Goal: Task Accomplishment & Management: Manage account settings

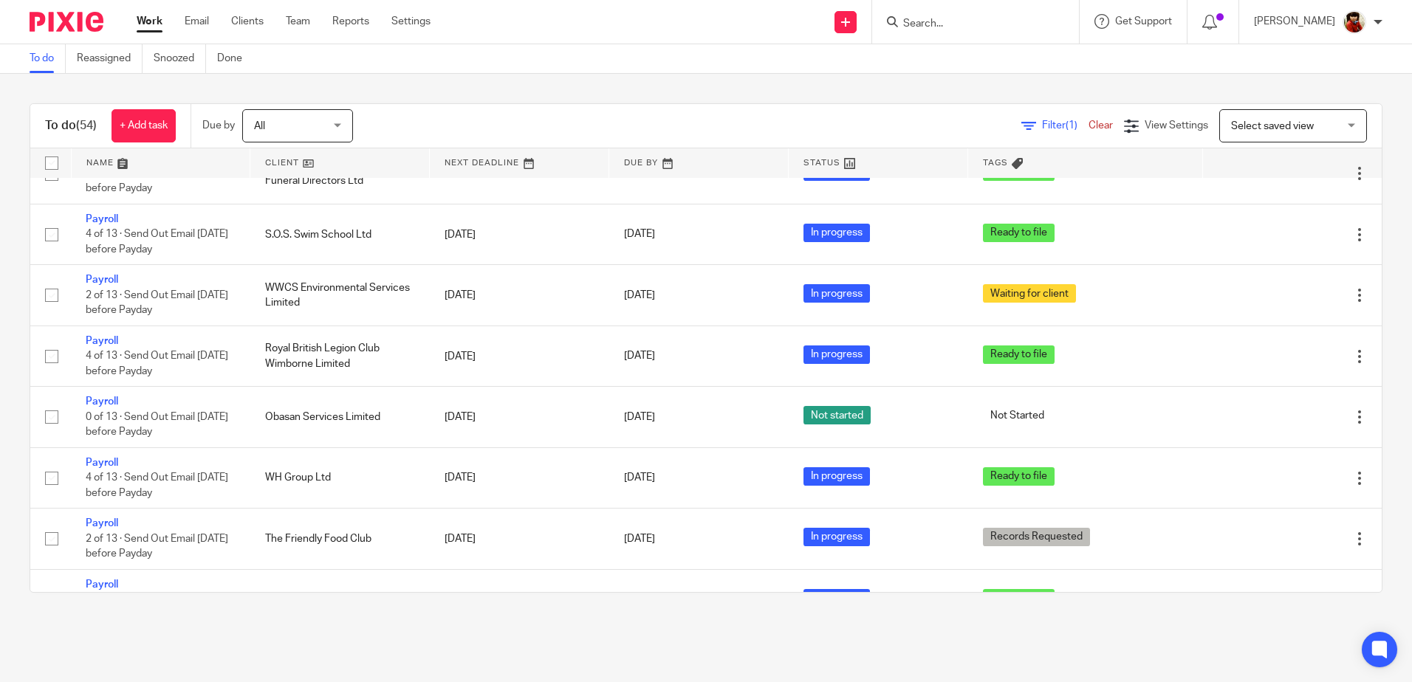
scroll to position [1625, 0]
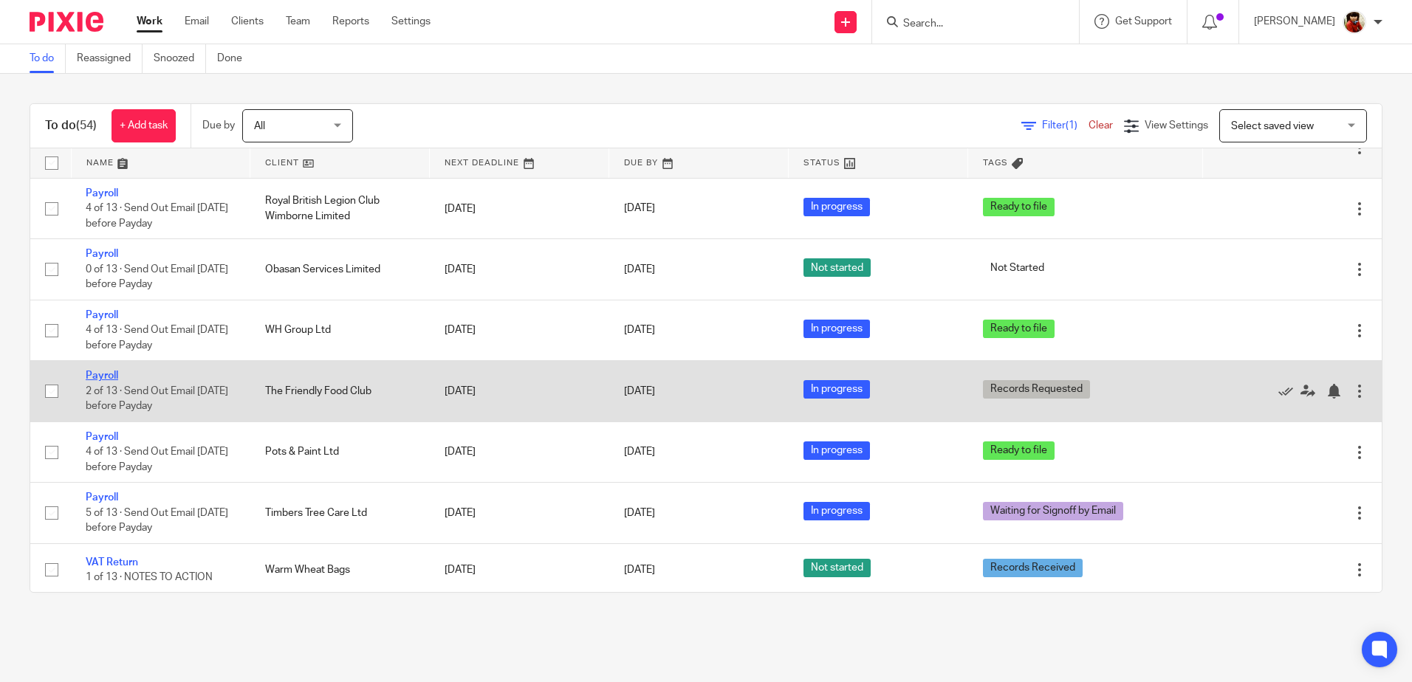
click at [100, 373] on link "Payroll" at bounding box center [102, 376] width 32 height 10
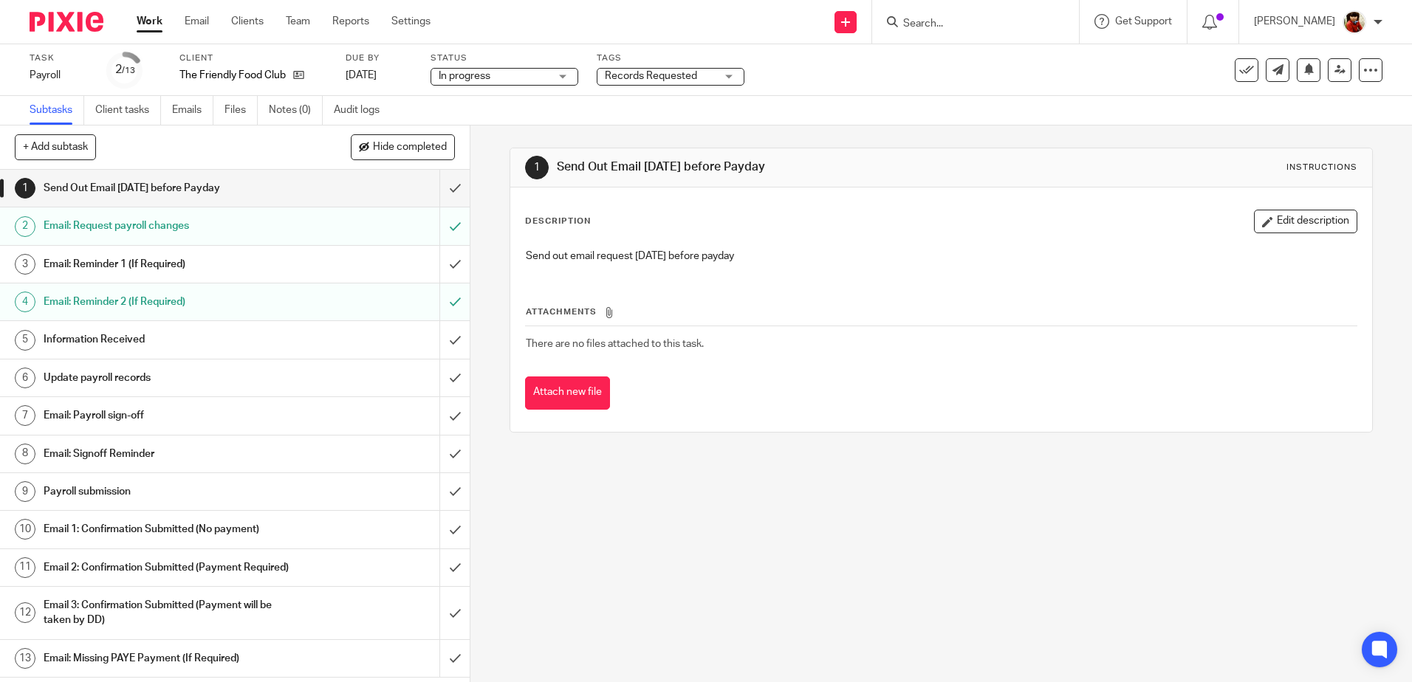
click at [118, 375] on h1 "Update payroll records" at bounding box center [171, 378] width 254 height 22
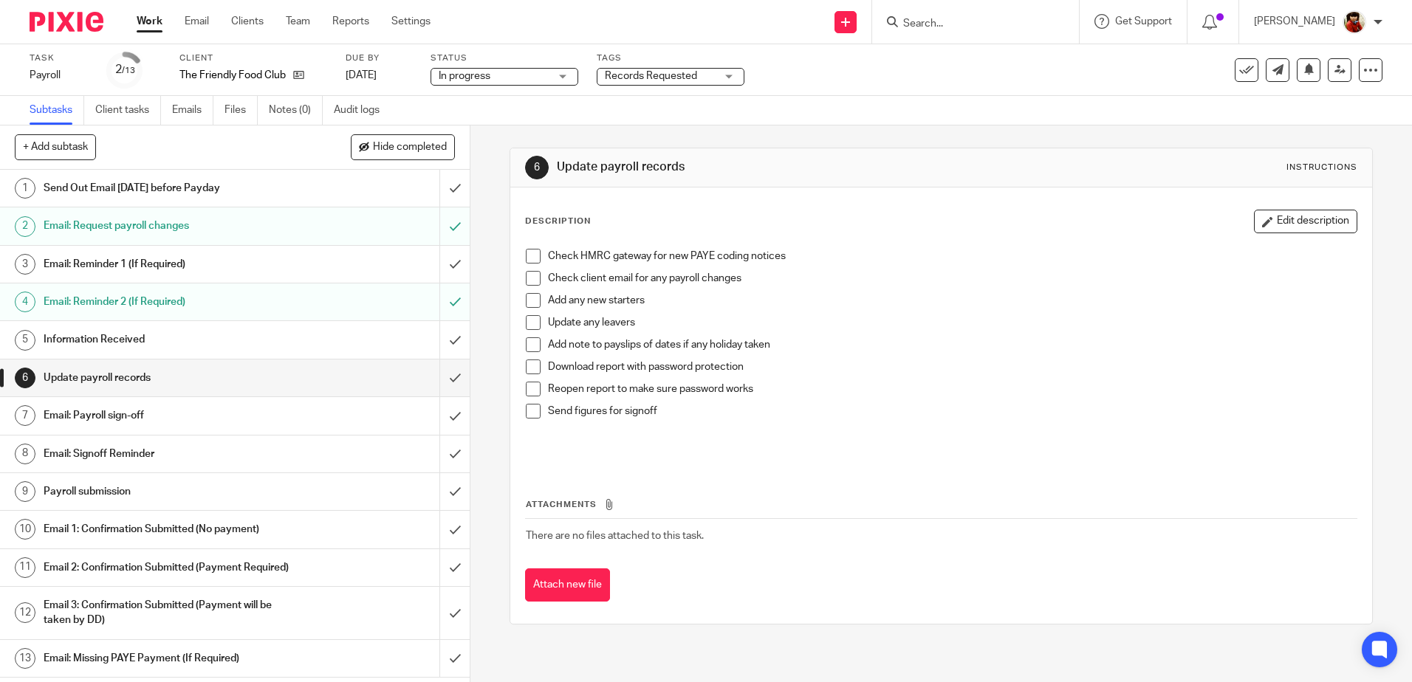
click at [528, 255] on span at bounding box center [533, 256] width 15 height 15
click at [531, 368] on span at bounding box center [533, 367] width 15 height 15
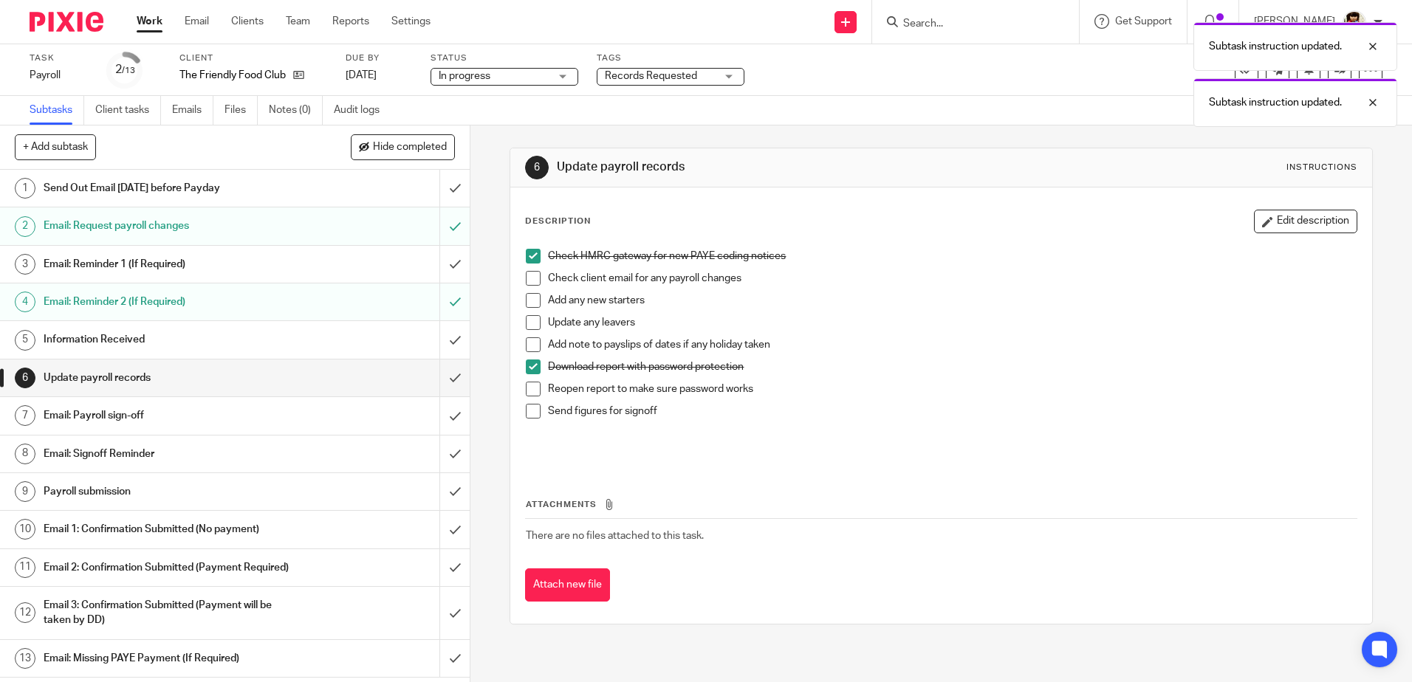
click at [529, 390] on span at bounding box center [533, 389] width 15 height 15
click at [531, 412] on span at bounding box center [533, 411] width 15 height 15
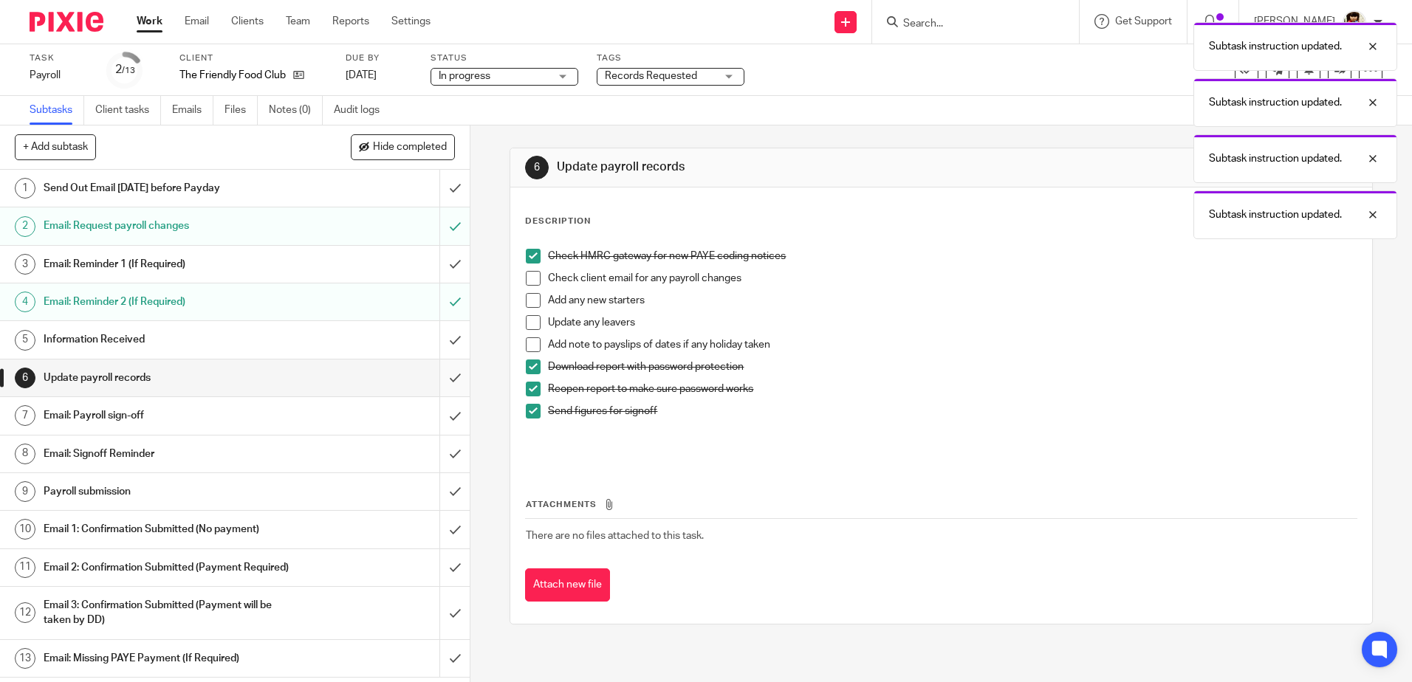
click at [451, 368] on input "submit" at bounding box center [235, 378] width 470 height 37
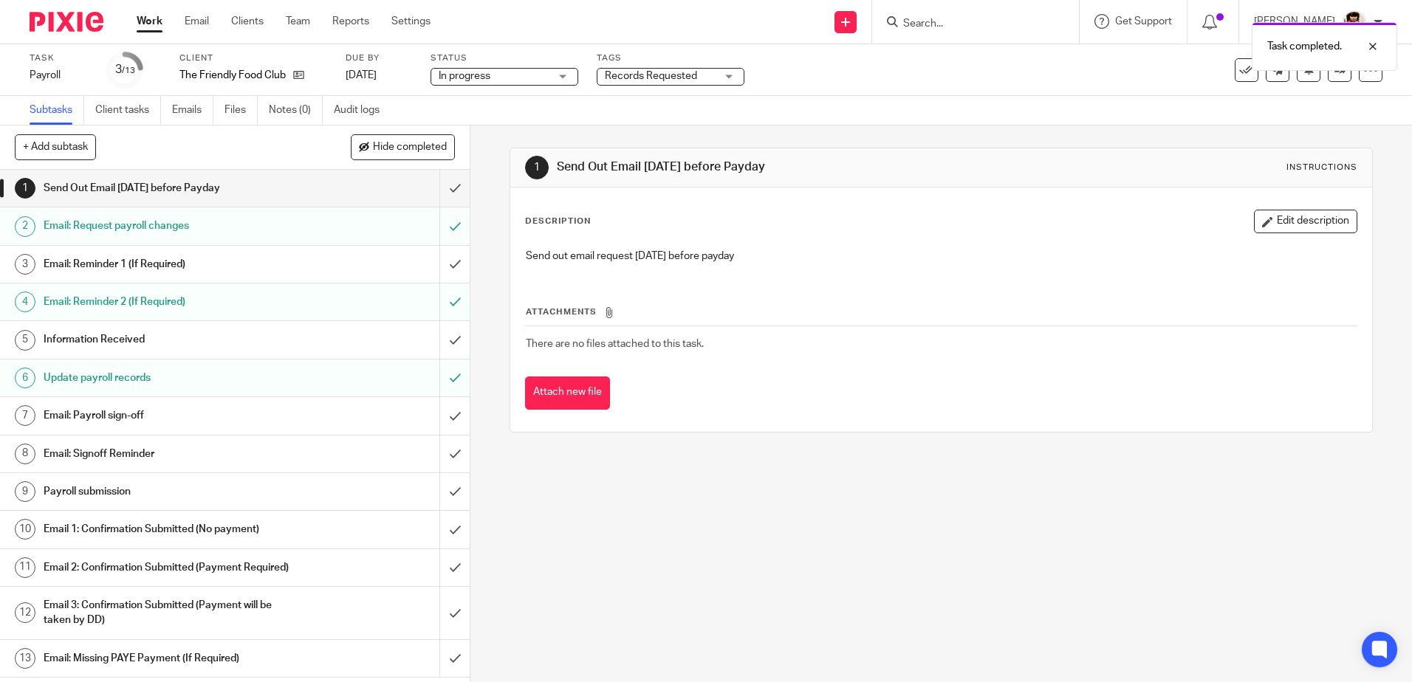
click at [116, 412] on h1 "Email: Payroll sign-off" at bounding box center [171, 416] width 254 height 22
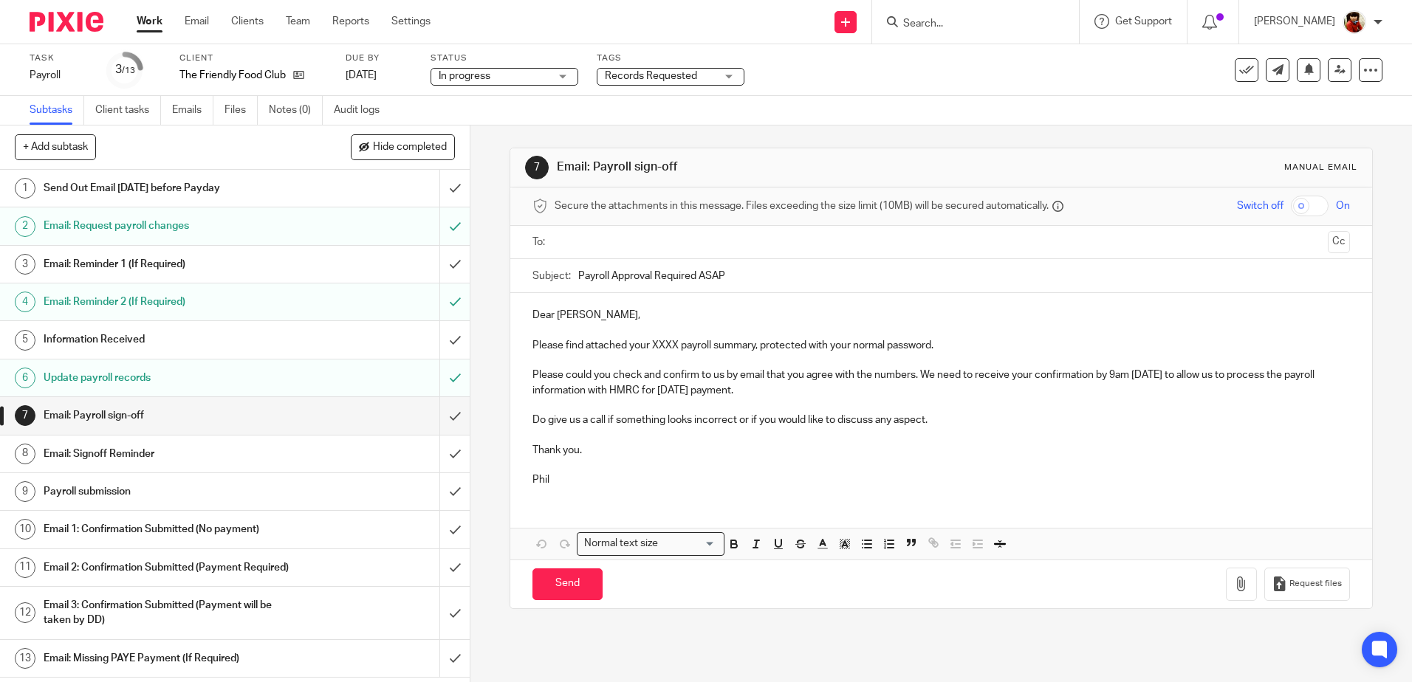
click at [675, 344] on p "Please find attached your XXXX payroll summary, protected with your normal pass…" at bounding box center [940, 345] width 817 height 15
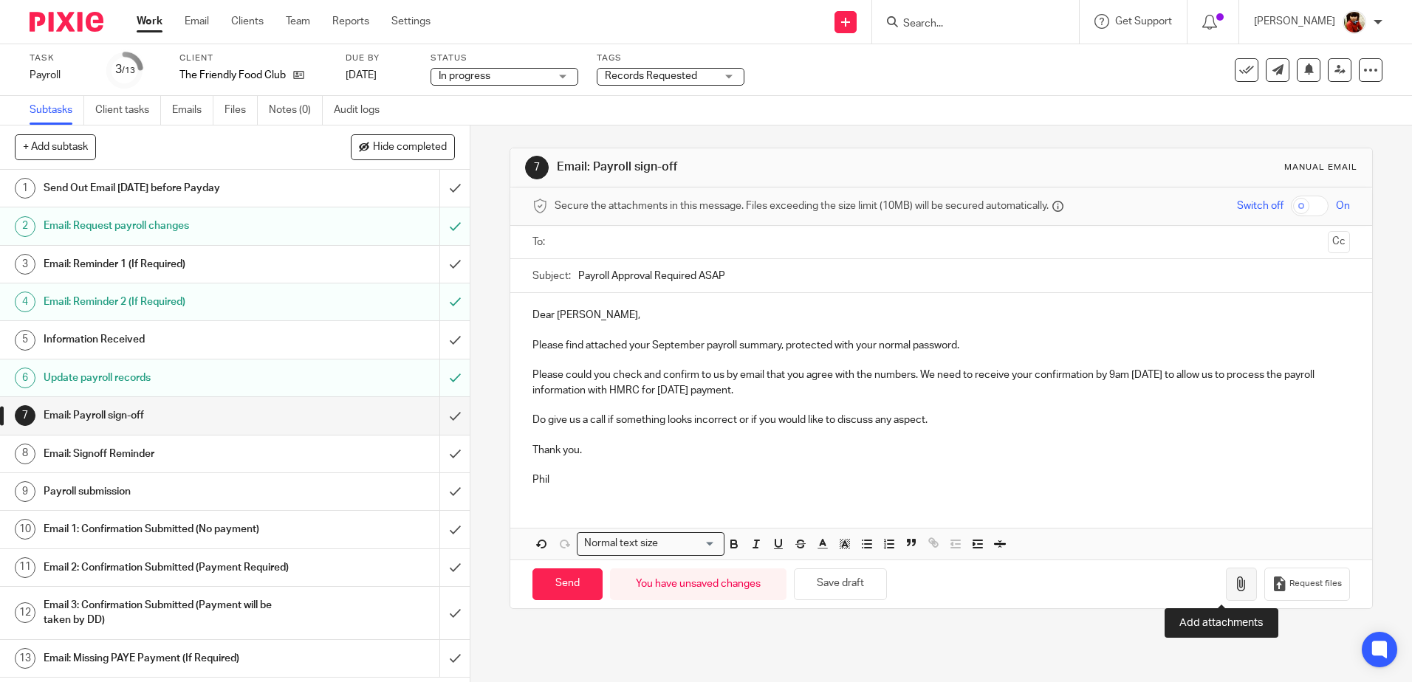
click at [1234, 586] on icon "button" at bounding box center [1241, 584] width 15 height 15
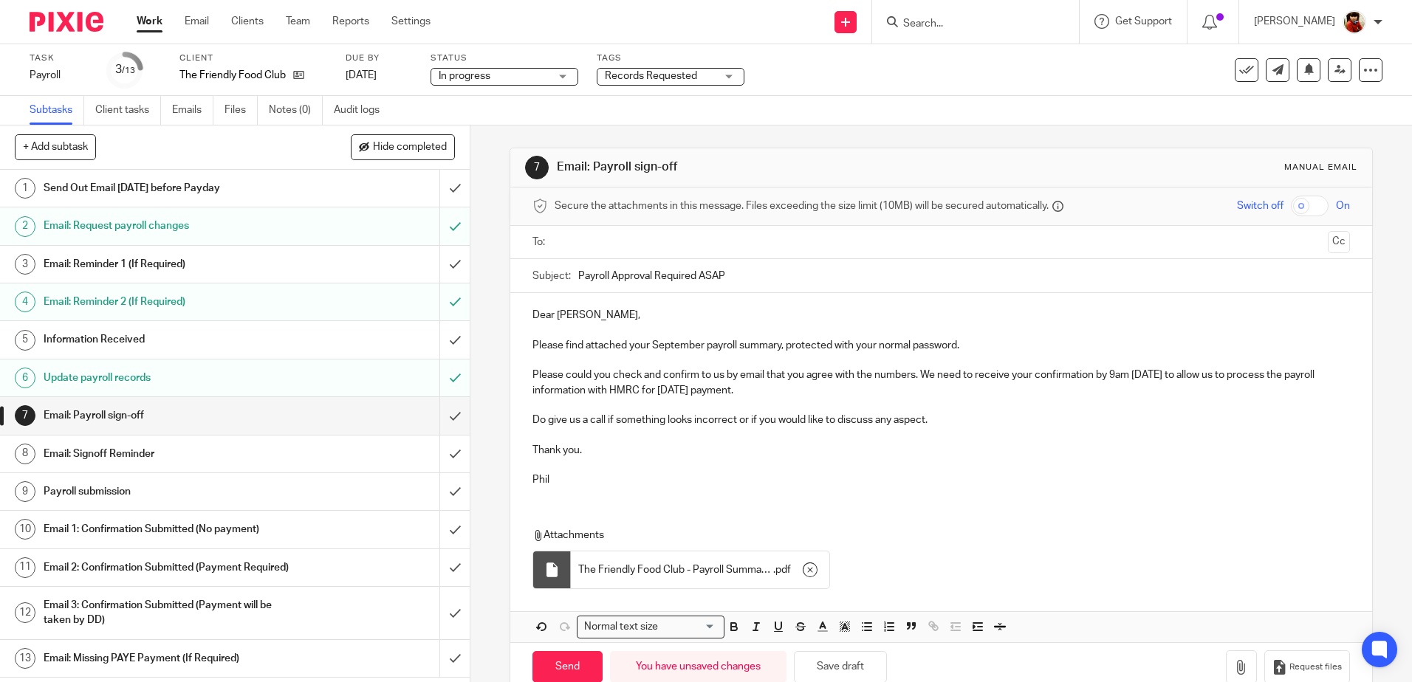
click at [580, 233] on ul at bounding box center [941, 242] width 771 height 24
click at [572, 244] on input "text" at bounding box center [940, 242] width 761 height 17
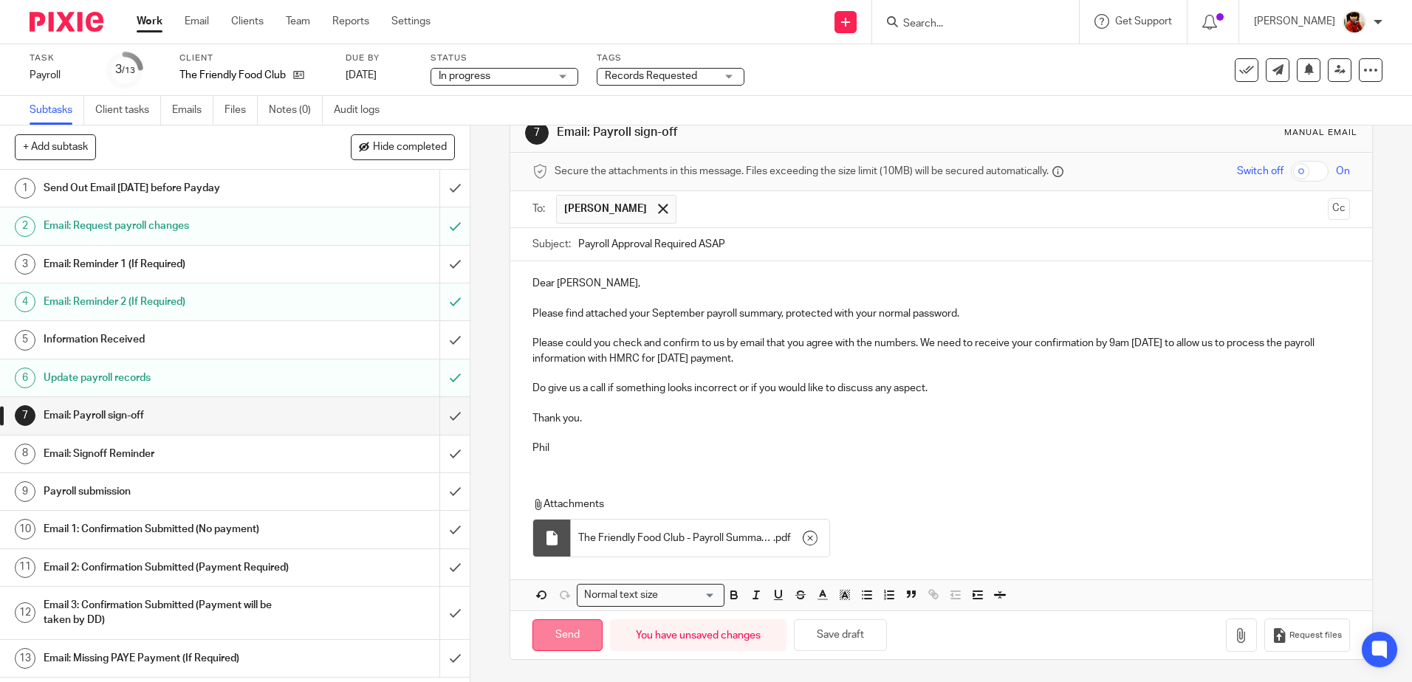
click at [561, 637] on input "Send" at bounding box center [567, 636] width 70 height 32
type input "Sent"
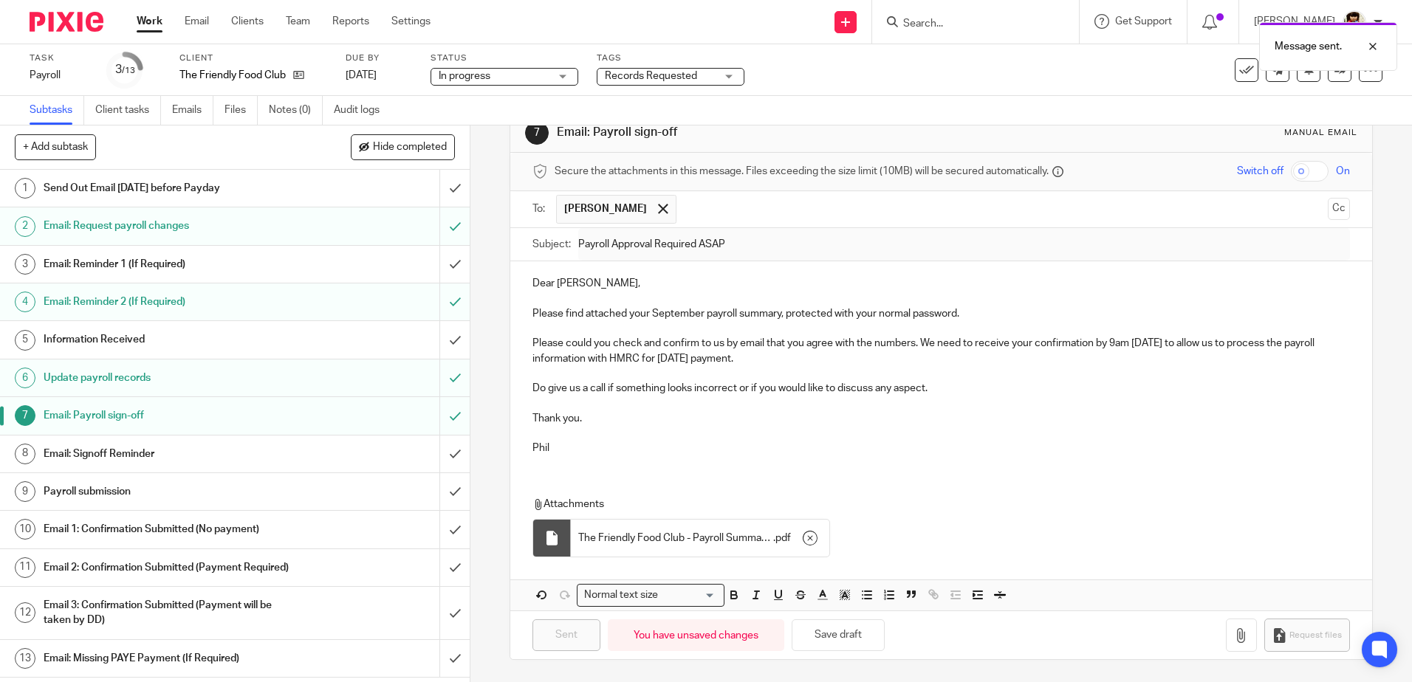
click at [728, 77] on div "Records Requested" at bounding box center [671, 77] width 148 height 18
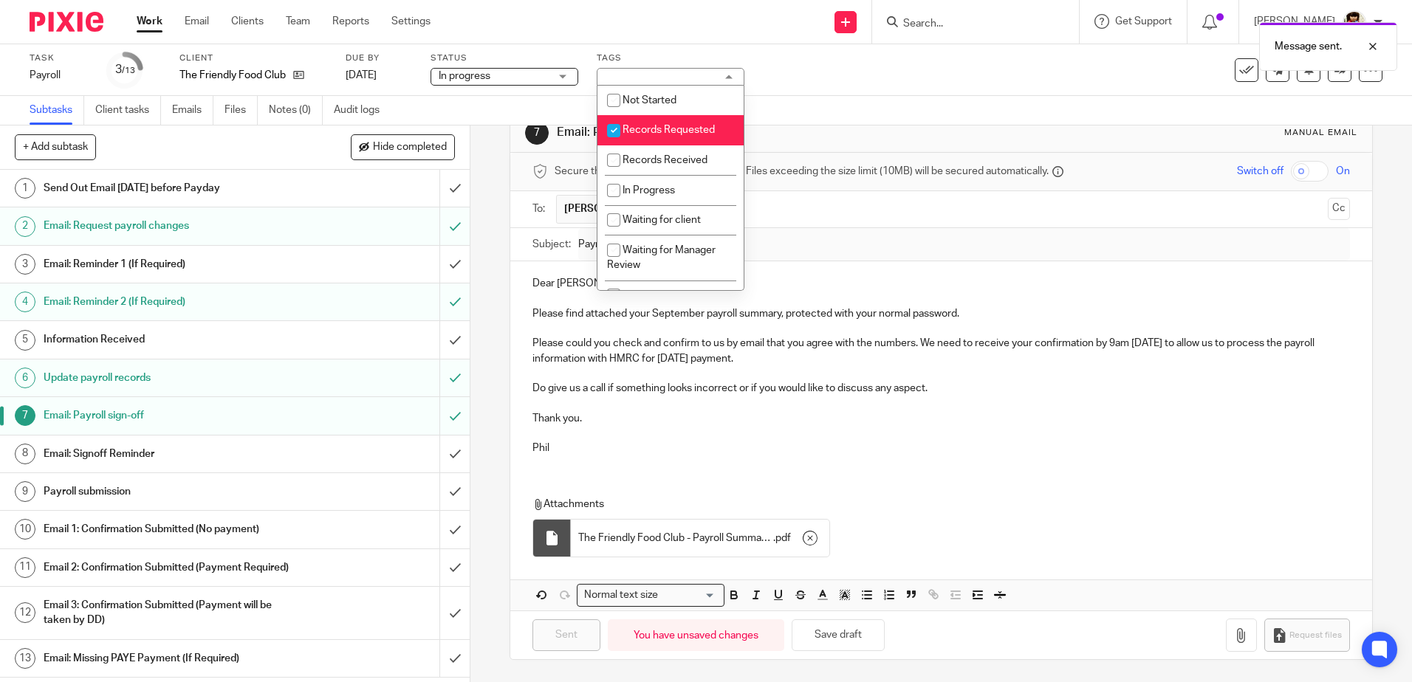
click at [609, 131] on input "checkbox" at bounding box center [614, 131] width 28 height 28
checkbox input "false"
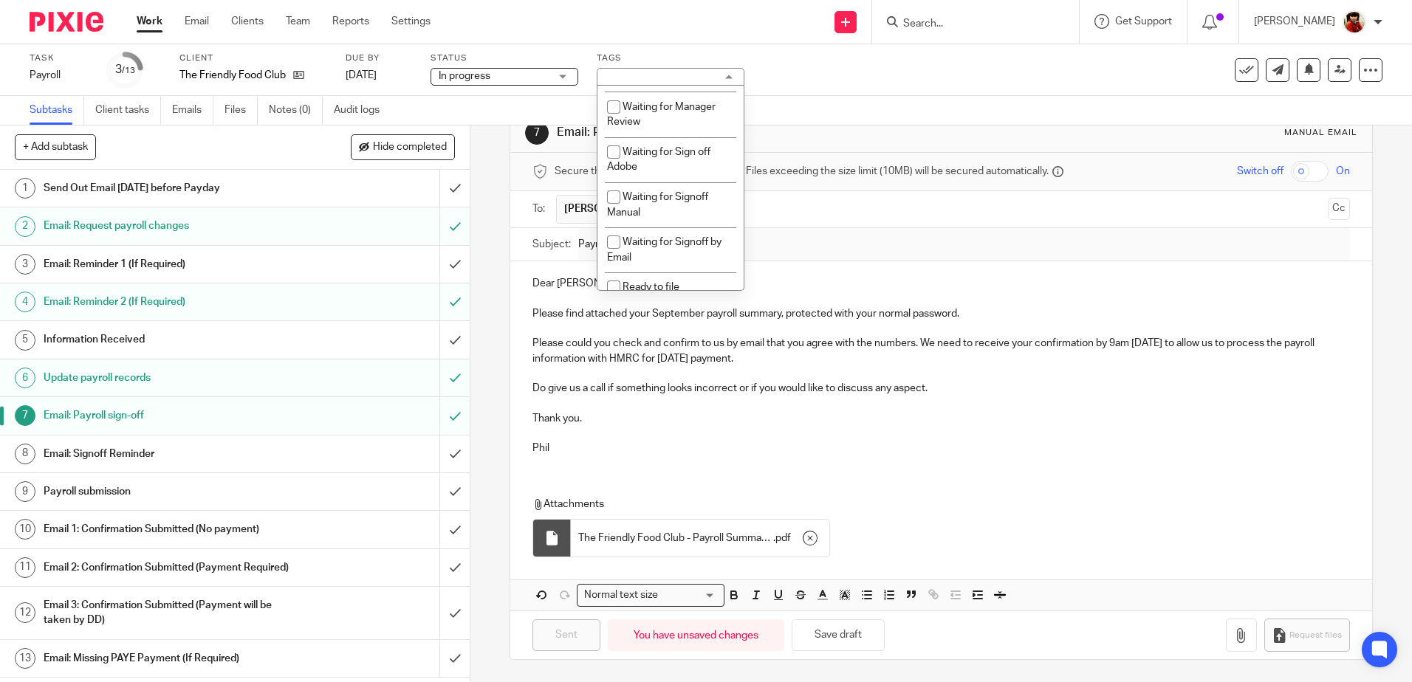
scroll to position [164, 0]
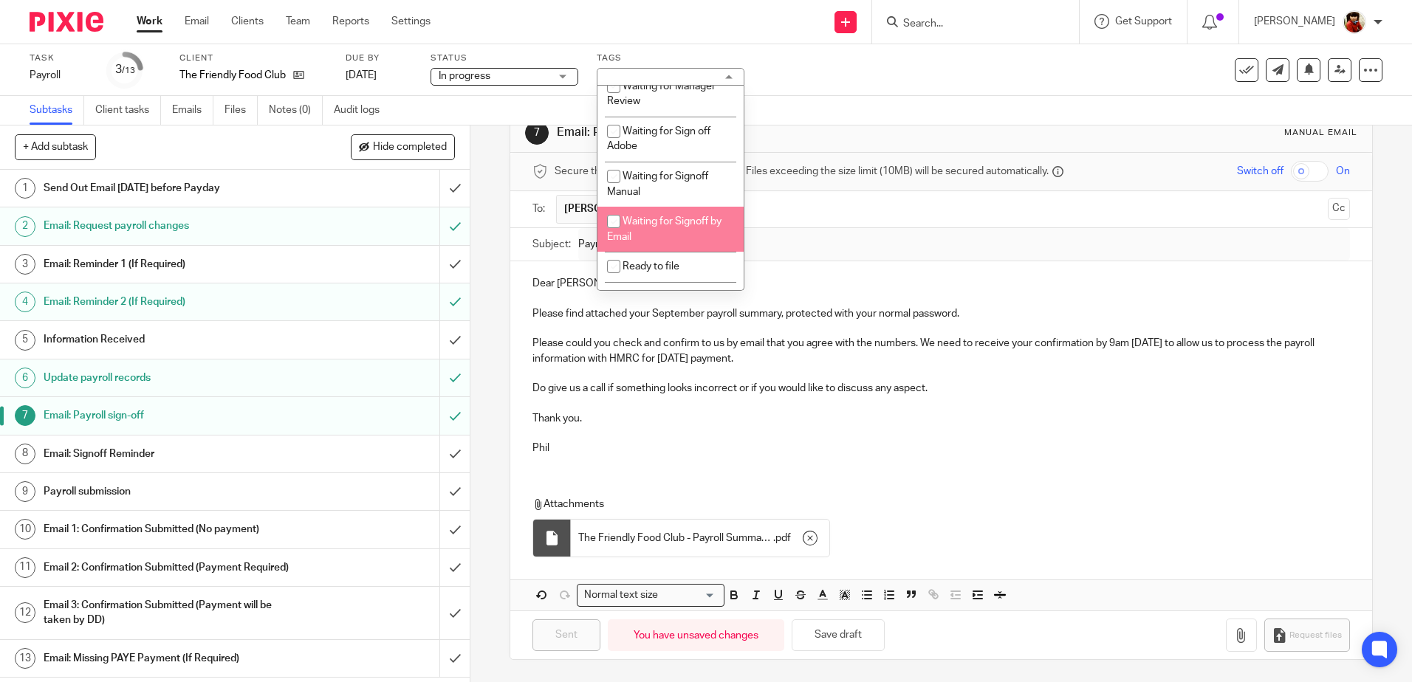
click at [606, 220] on input "checkbox" at bounding box center [614, 221] width 28 height 28
checkbox input "true"
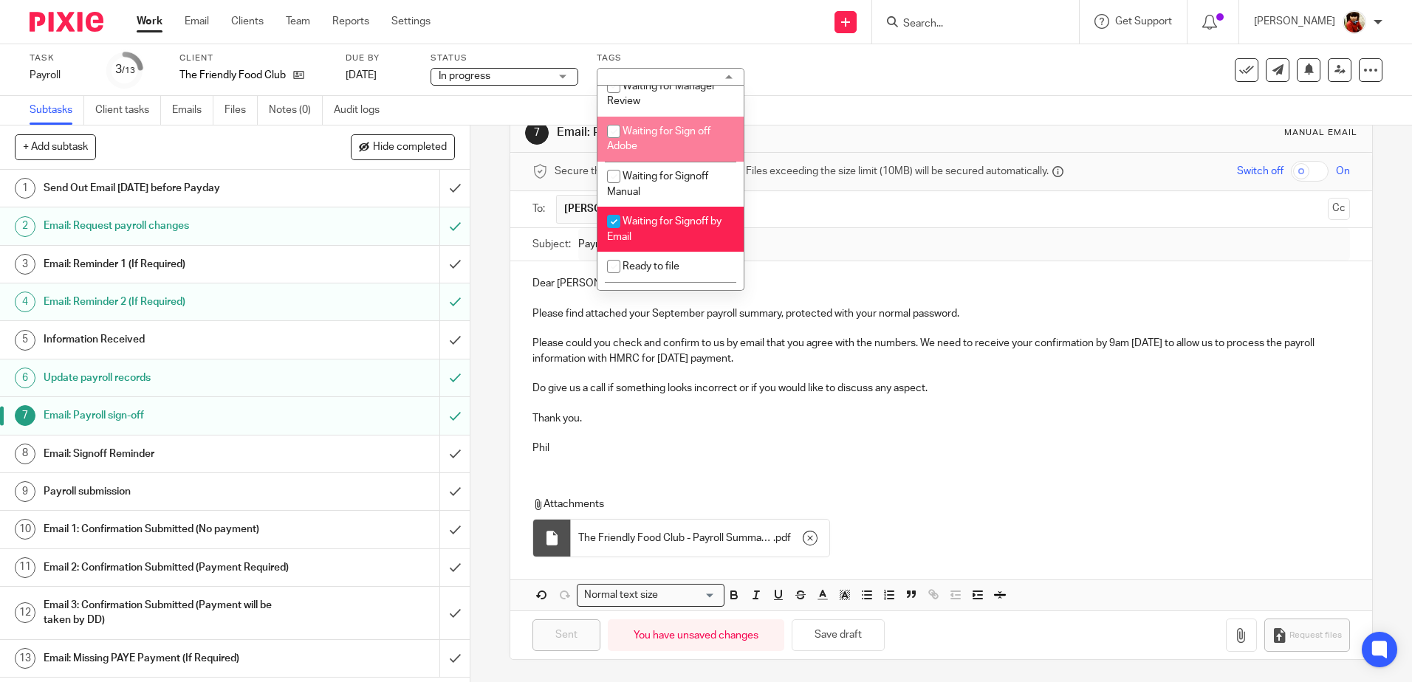
click at [866, 97] on div "Subtasks Client tasks Emails Files Notes (0) Audit logs" at bounding box center [706, 111] width 1412 height 30
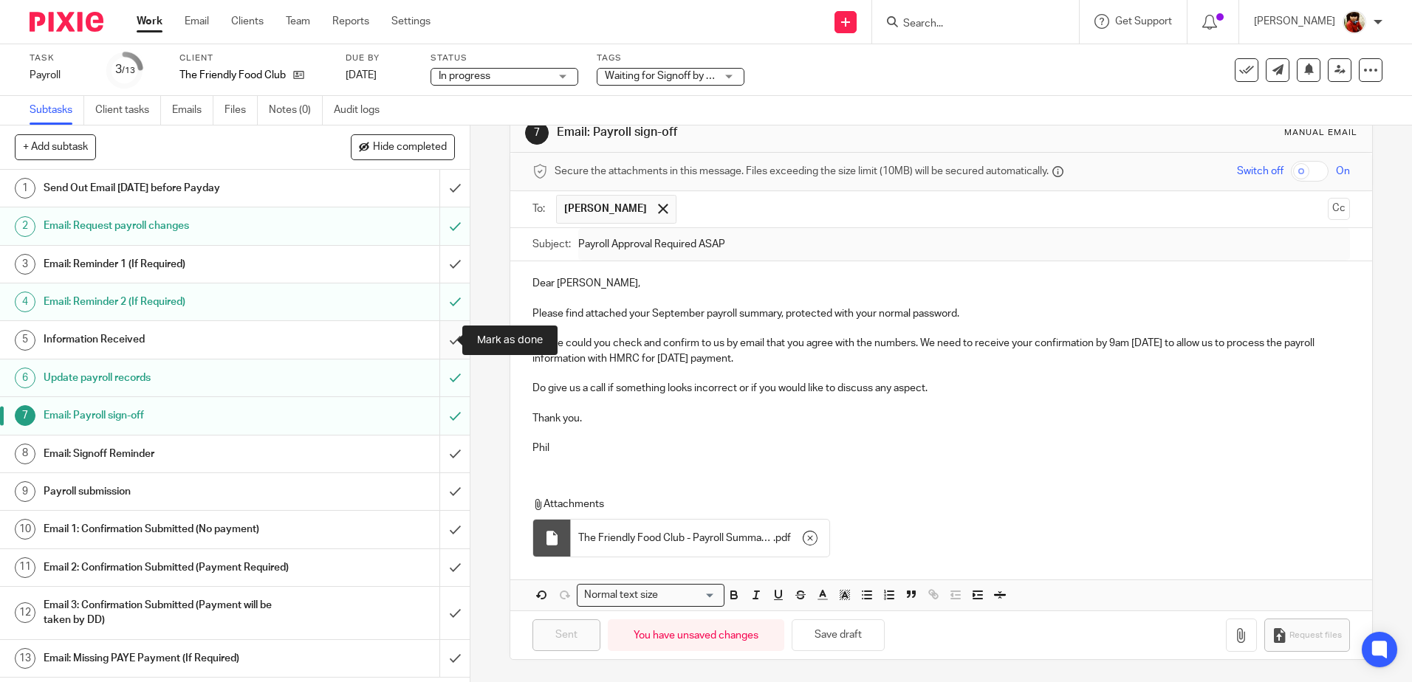
click at [440, 343] on input "submit" at bounding box center [235, 339] width 470 height 37
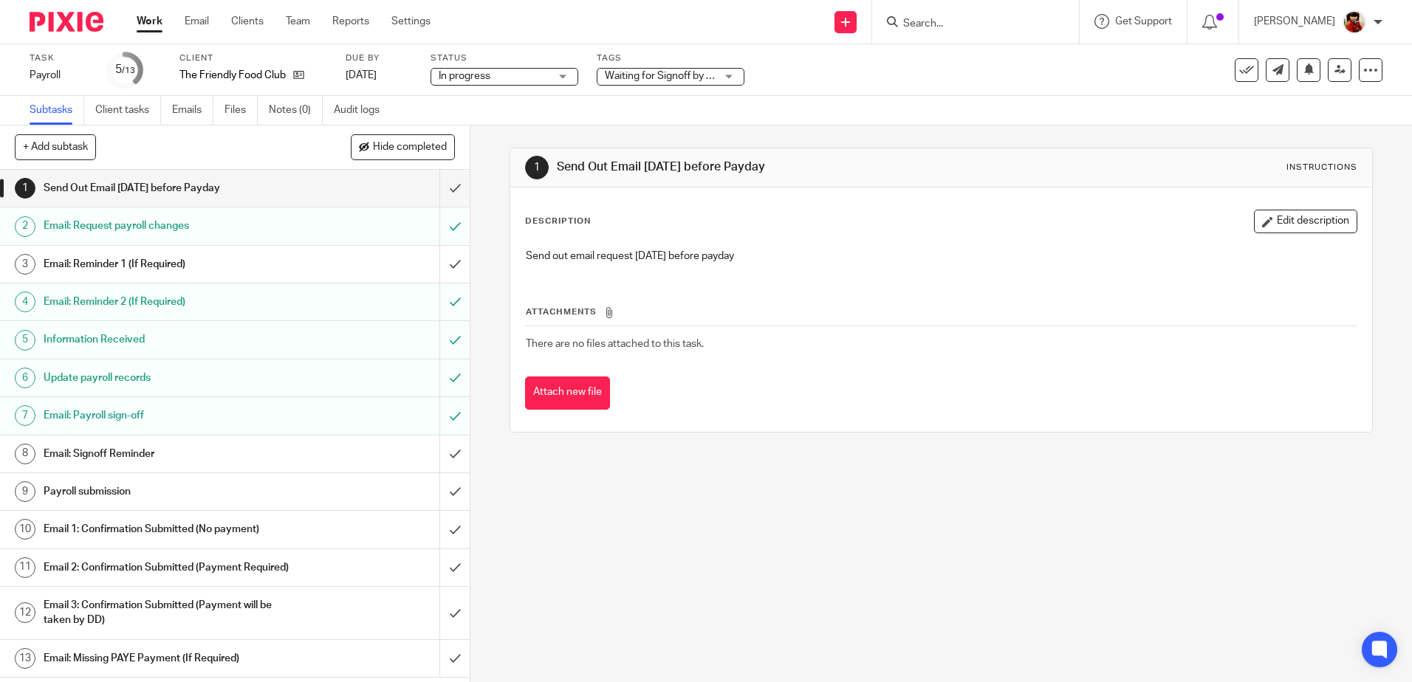
click at [153, 21] on link "Work" at bounding box center [150, 21] width 26 height 15
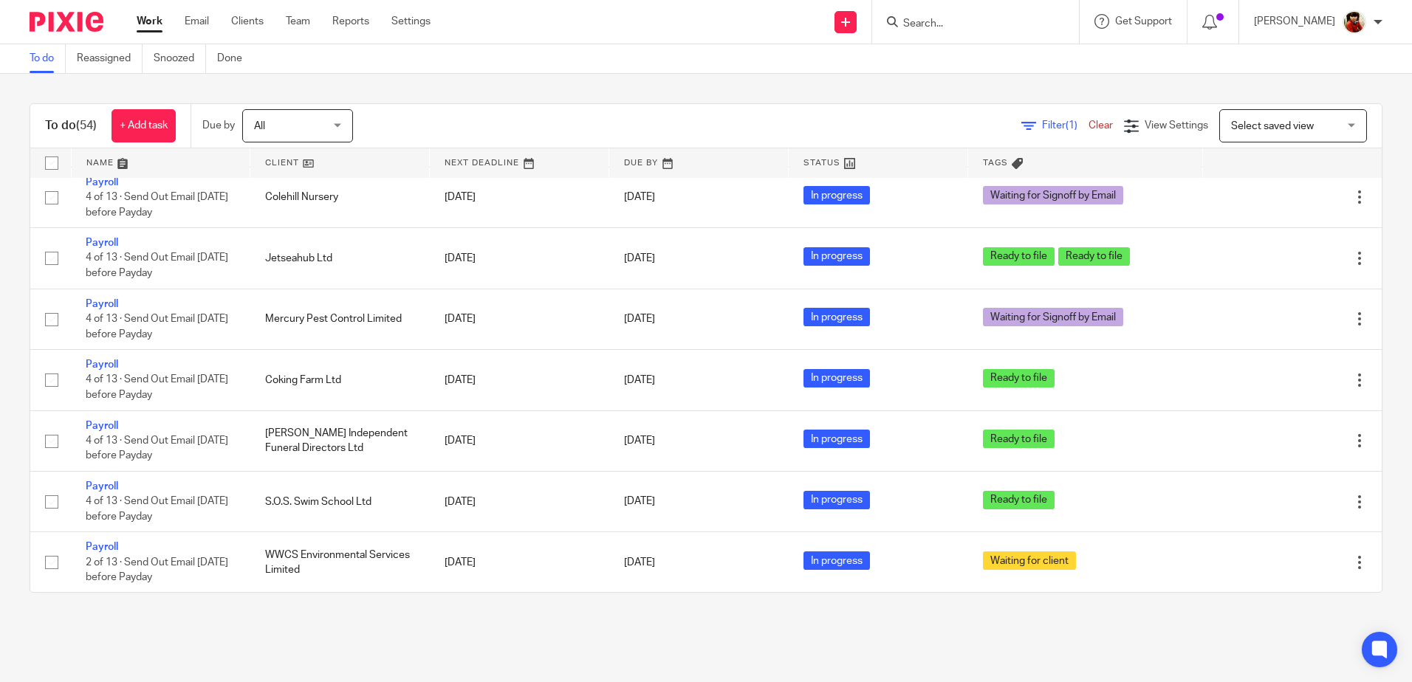
scroll to position [1284, 0]
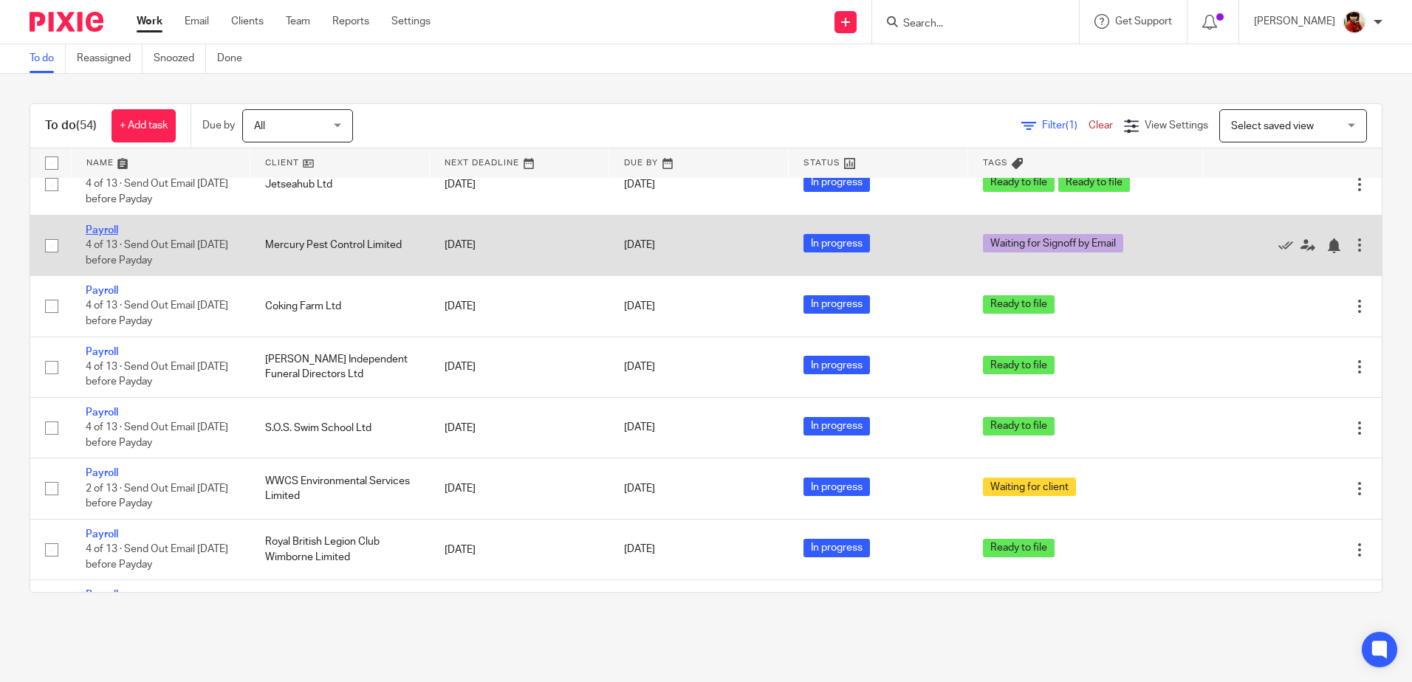
click at [107, 227] on link "Payroll" at bounding box center [102, 230] width 32 height 10
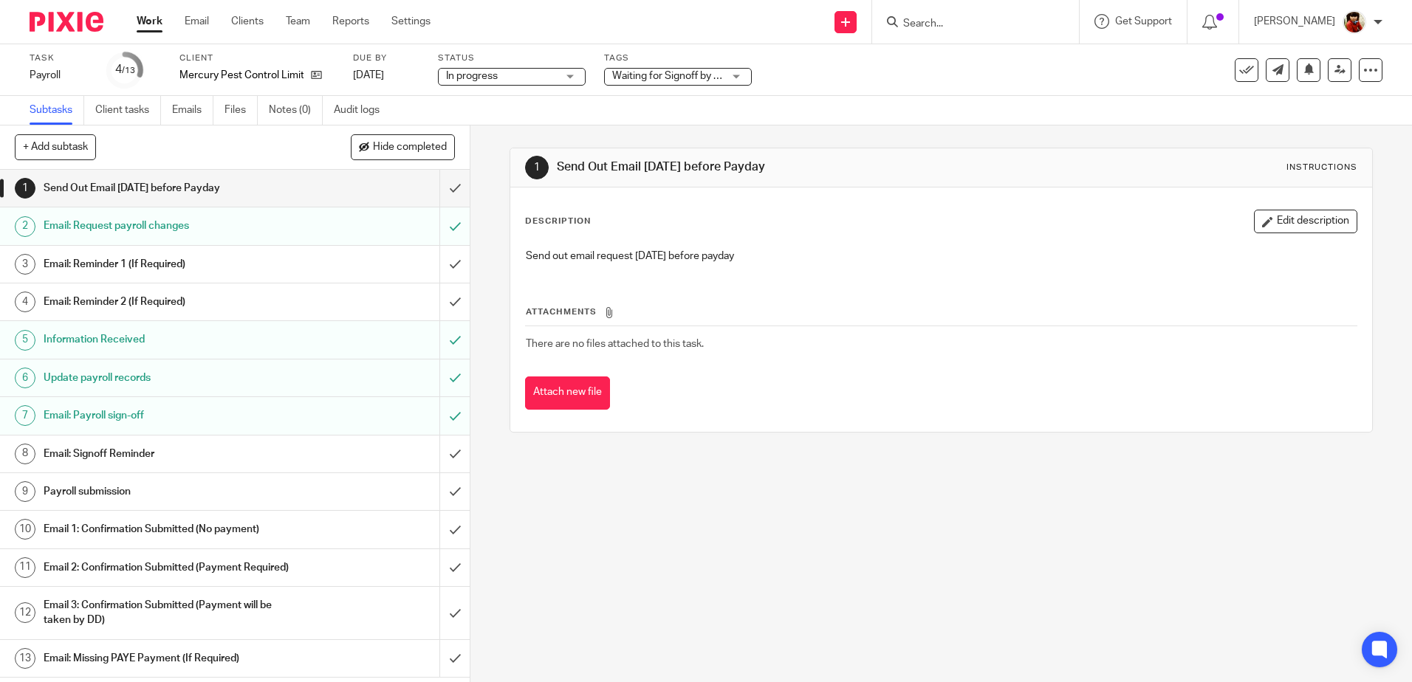
click at [738, 75] on div "Waiting for Signoff by Email" at bounding box center [678, 77] width 148 height 18
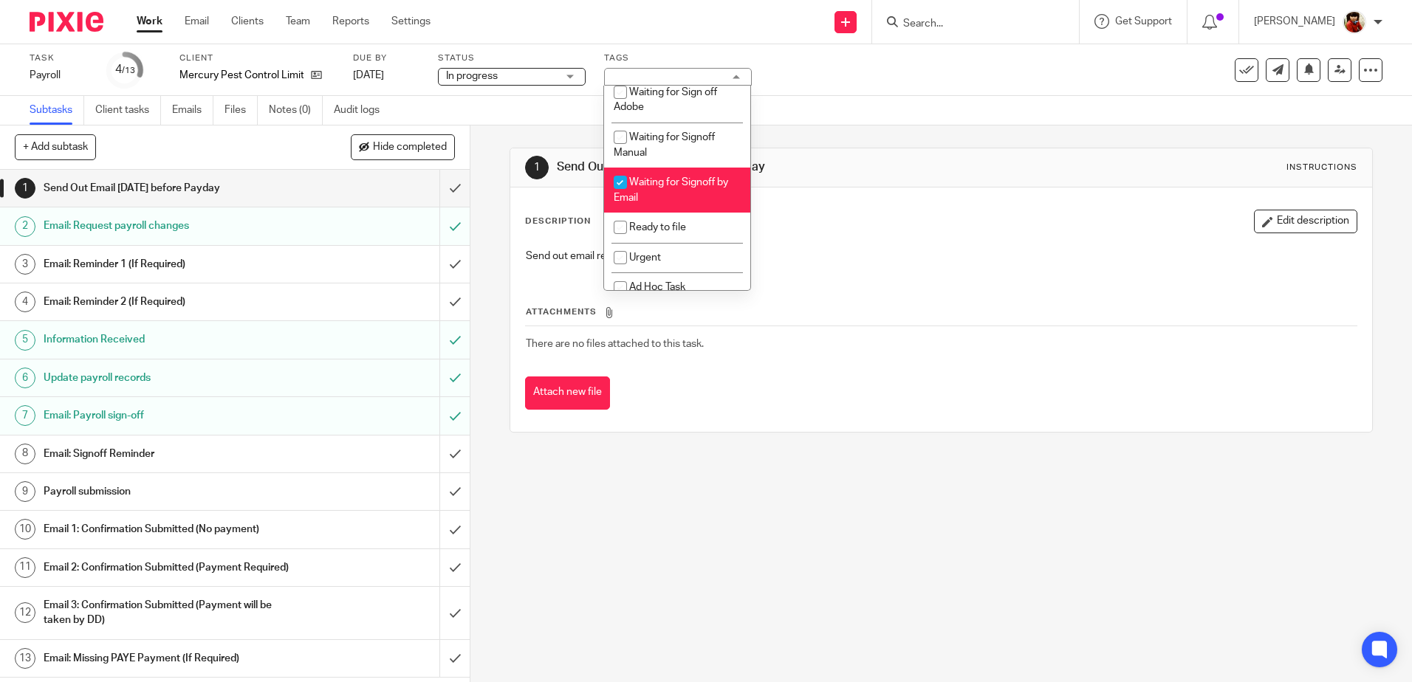
scroll to position [242, 0]
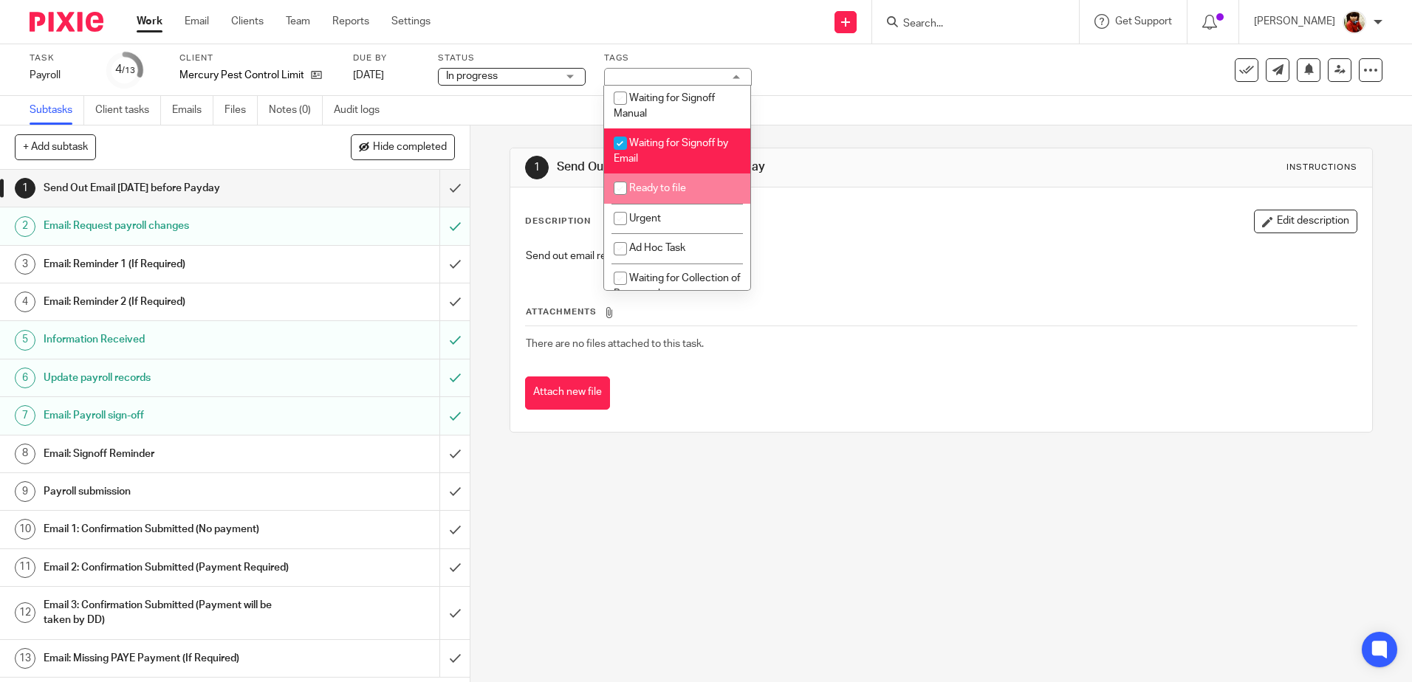
click at [623, 189] on input "checkbox" at bounding box center [620, 188] width 28 height 28
checkbox input "true"
click at [620, 147] on input "checkbox" at bounding box center [620, 143] width 28 height 28
checkbox input "false"
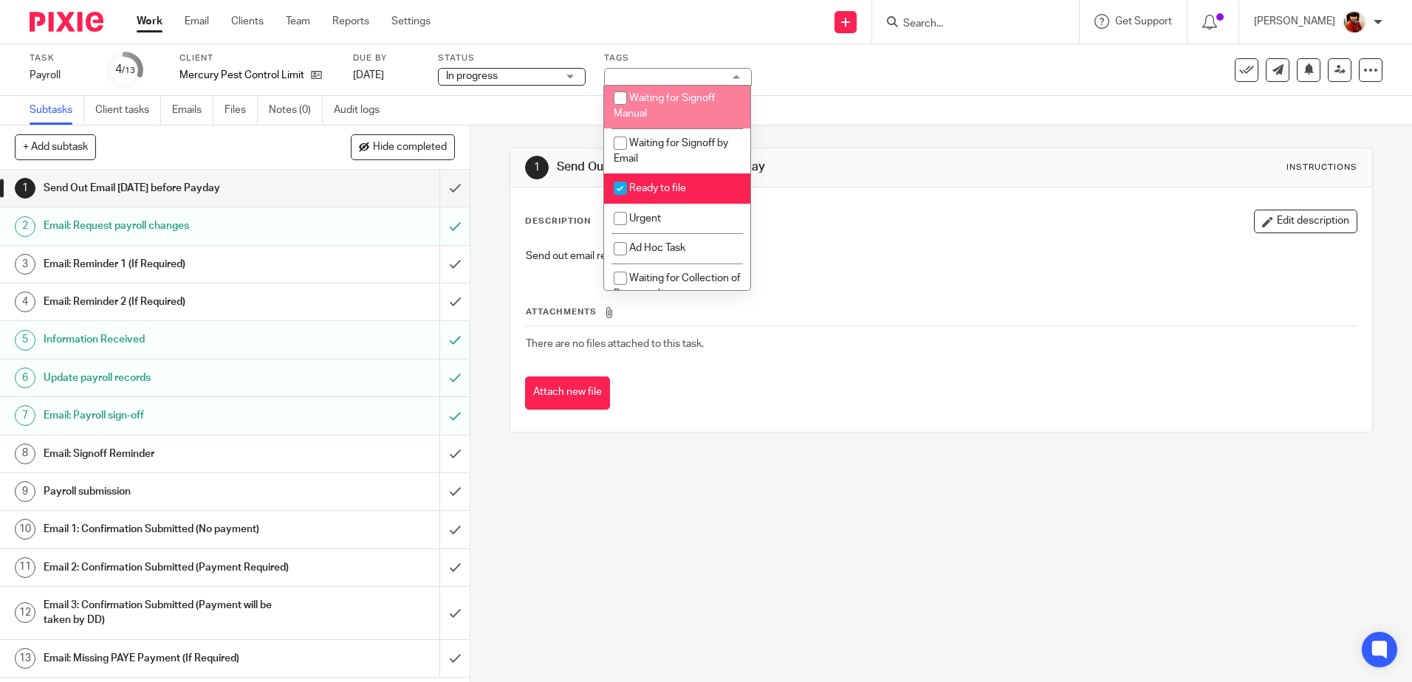
click at [839, 114] on div "Subtasks Client tasks Emails Files Notes (0) Audit logs" at bounding box center [706, 111] width 1412 height 30
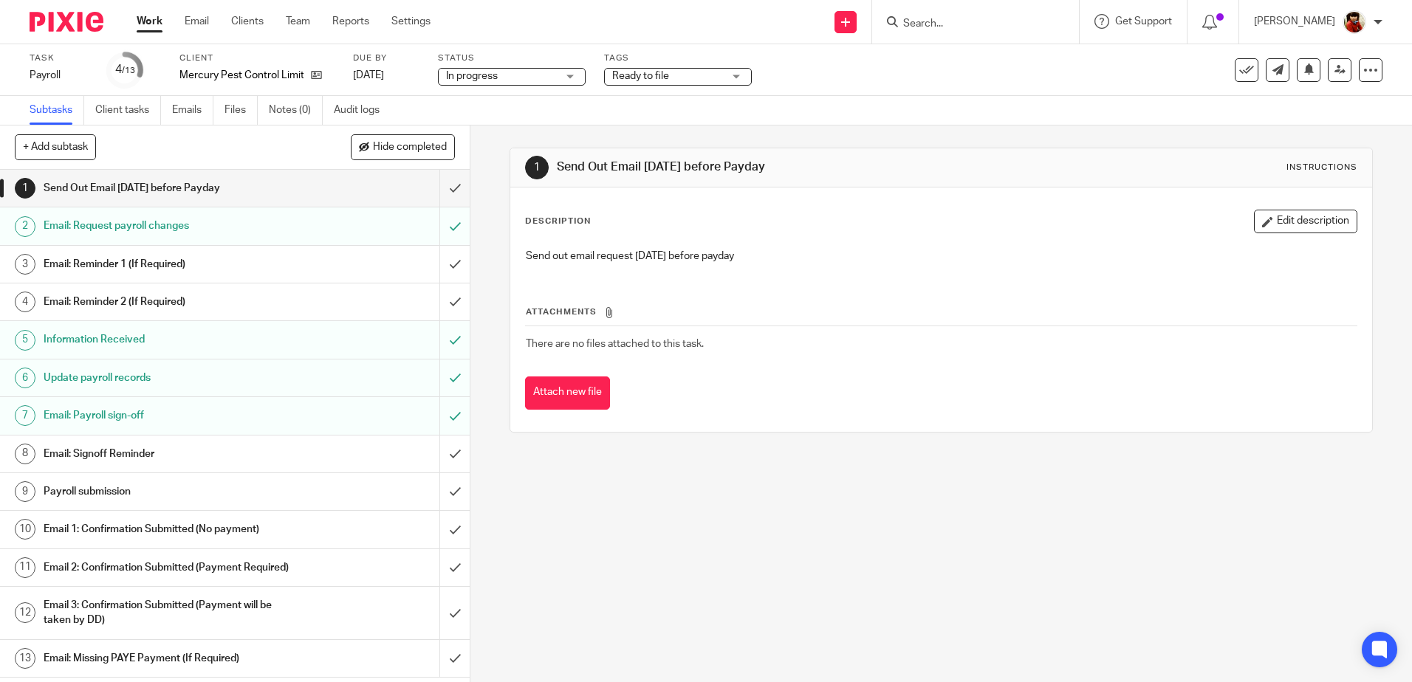
scroll to position [0, 0]
click at [150, 22] on link "Work" at bounding box center [150, 21] width 26 height 15
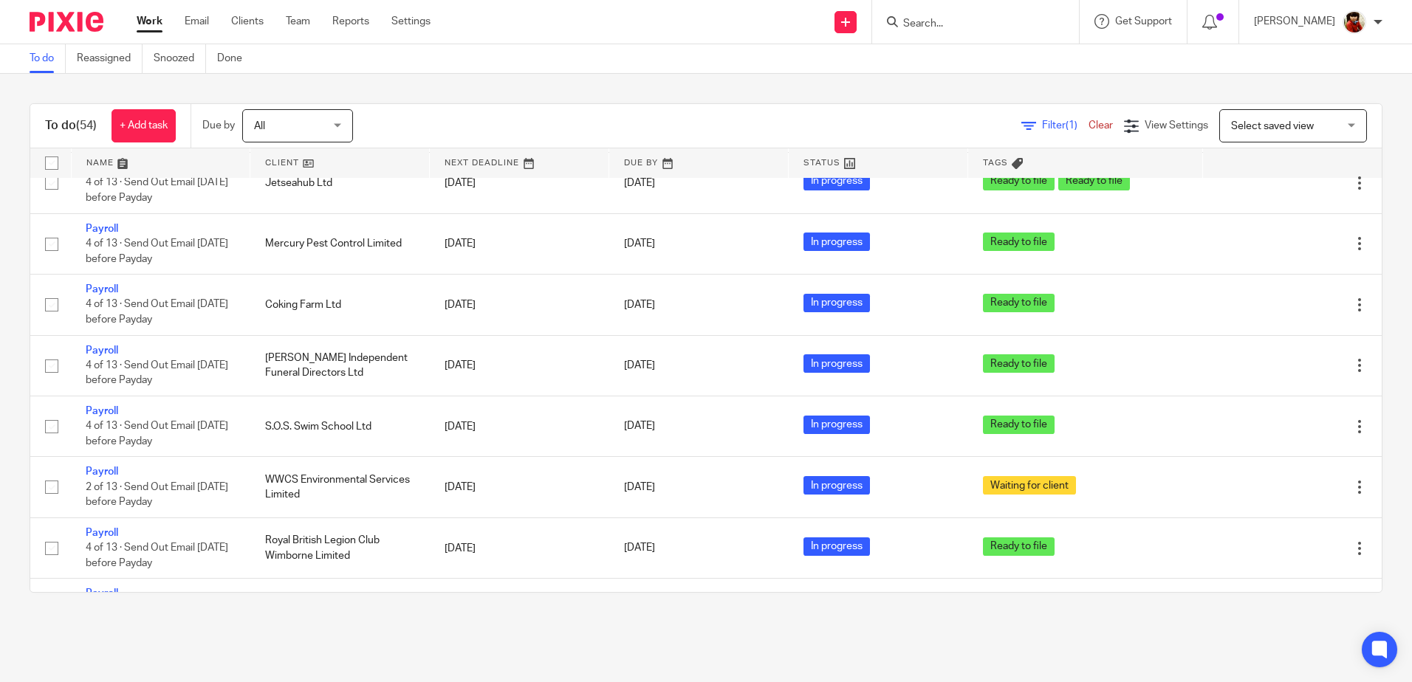
scroll to position [1433, 0]
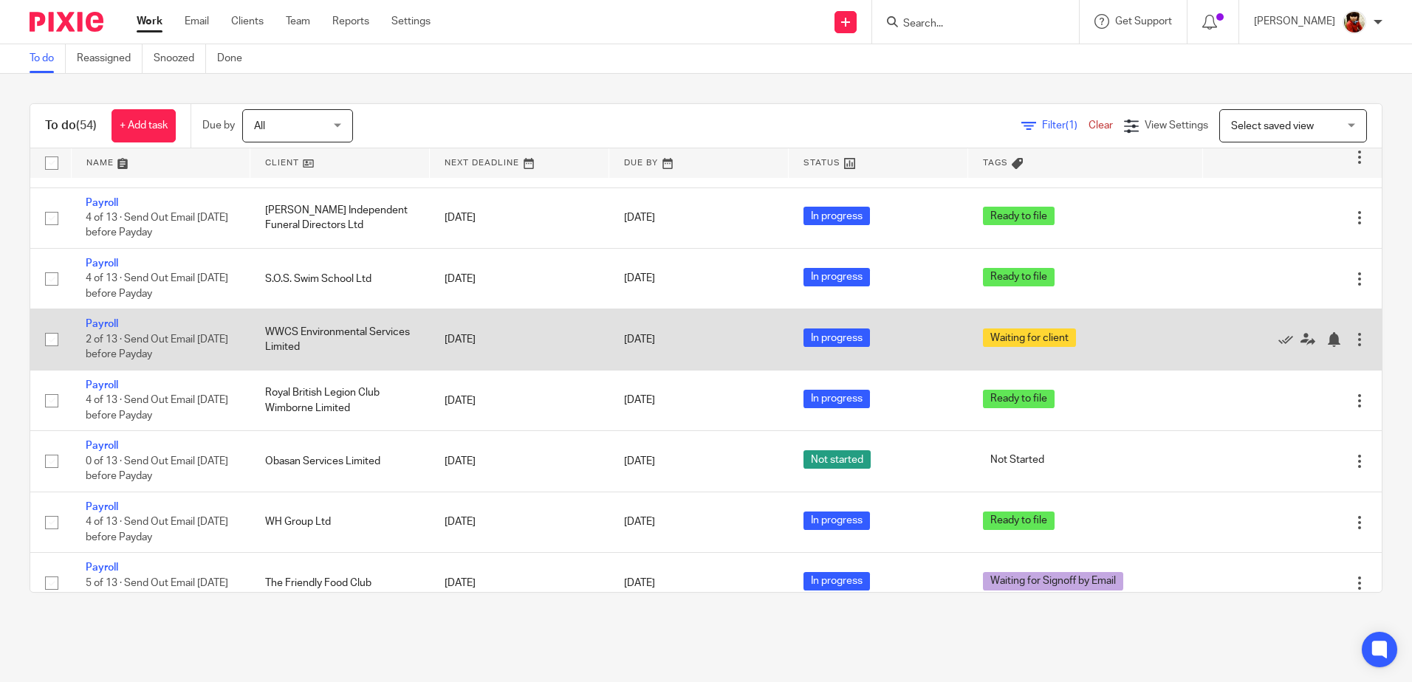
click at [97, 318] on td "Payroll 2 of 13 · Send Out Email Friday before Payday" at bounding box center [160, 339] width 179 height 61
click at [96, 321] on link "Payroll" at bounding box center [102, 324] width 32 height 10
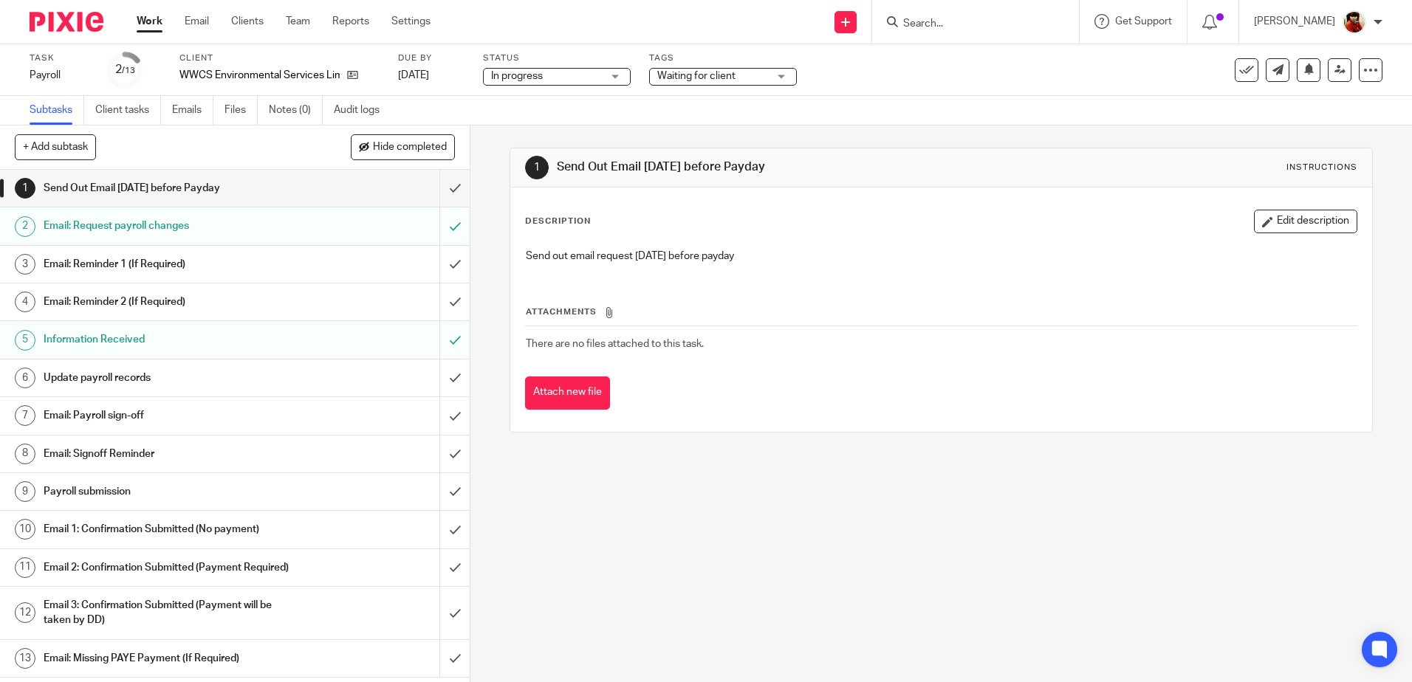
click at [80, 411] on h1 "Email: Payroll sign-off" at bounding box center [171, 416] width 254 height 22
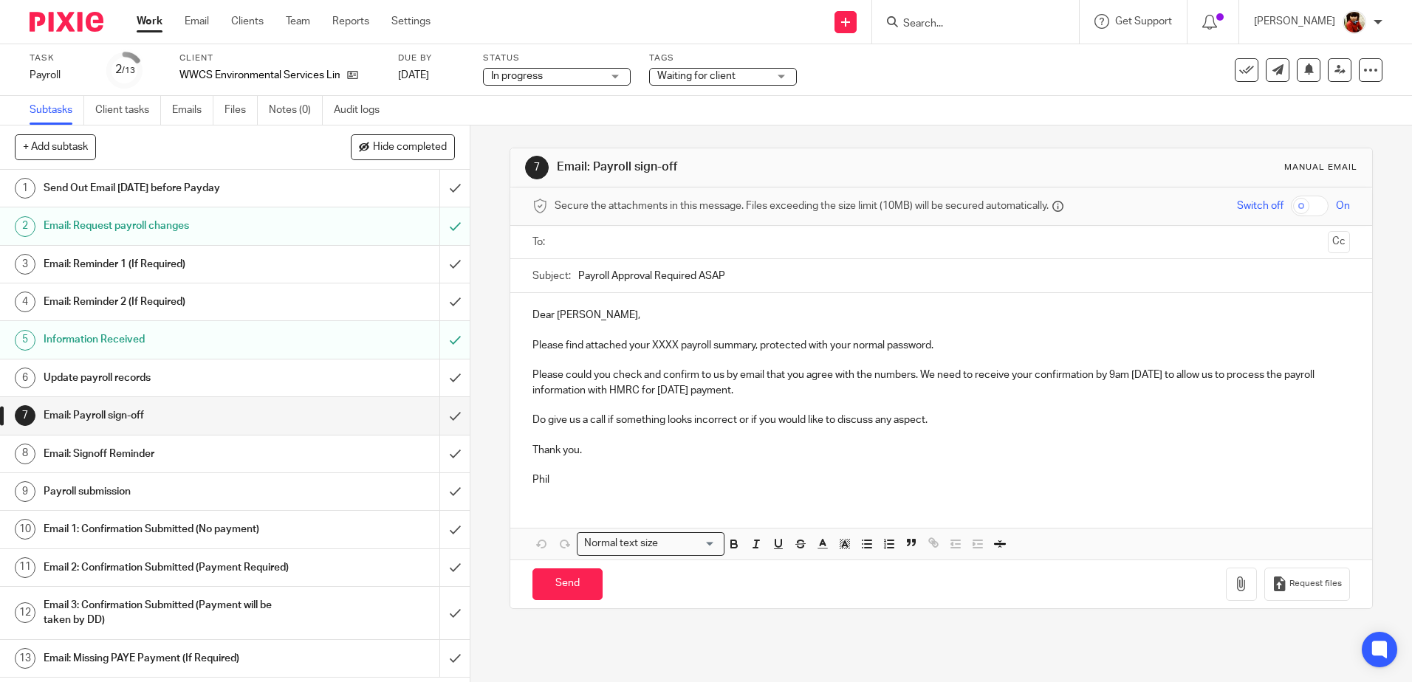
click at [673, 346] on p "Please find attached your XXXX payroll summary, protected with your normal pass…" at bounding box center [940, 345] width 817 height 15
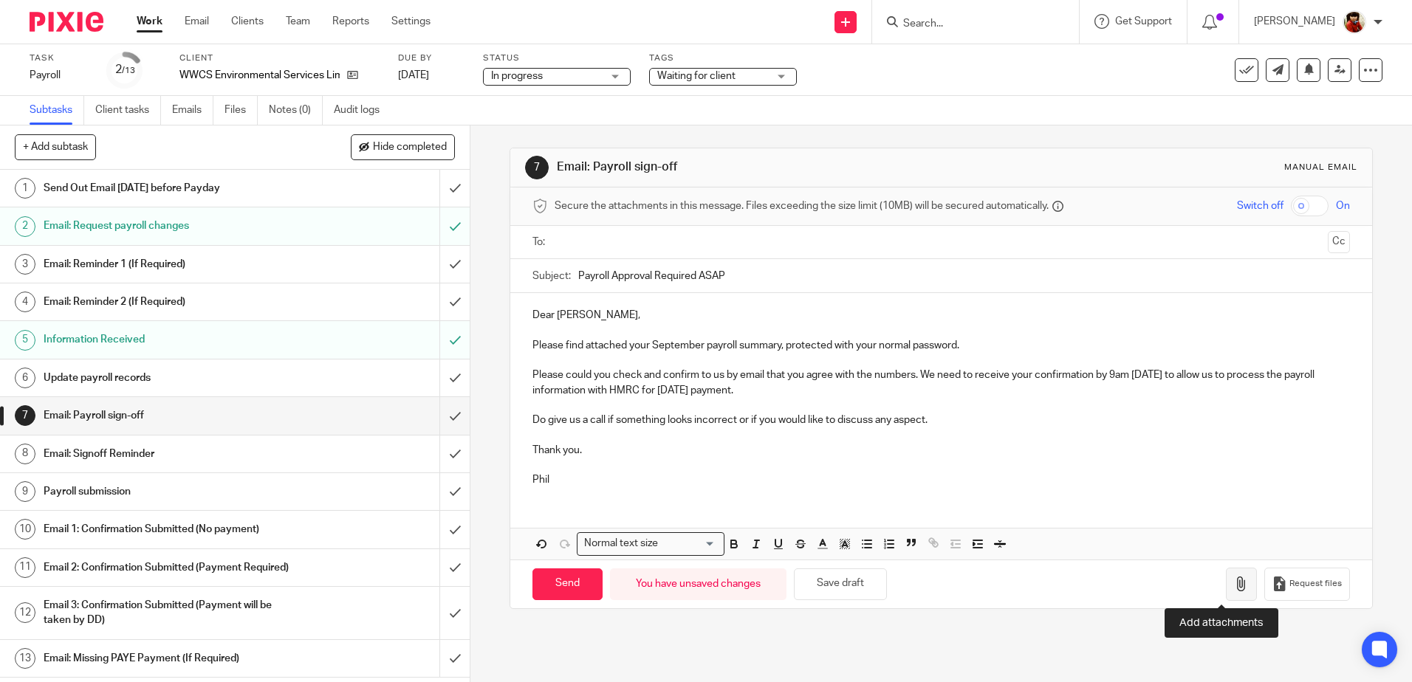
click at [1234, 583] on icon "button" at bounding box center [1241, 584] width 15 height 15
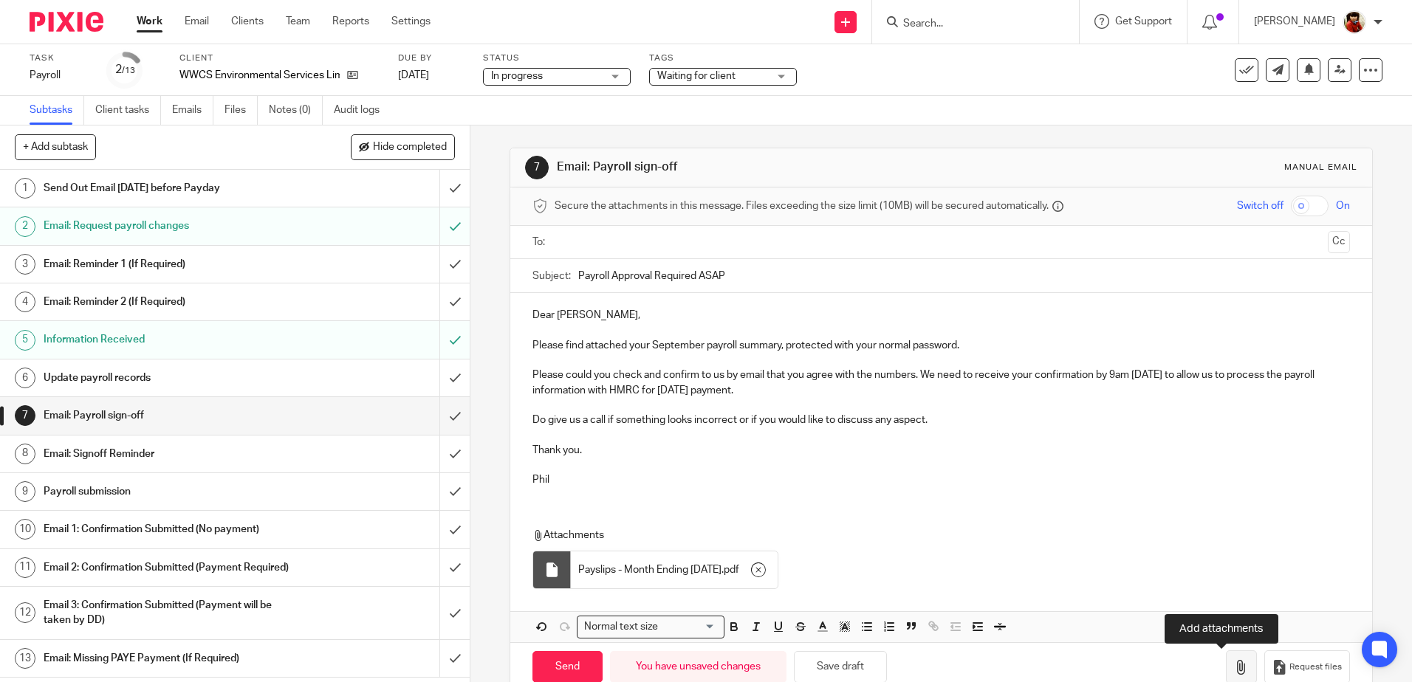
click at [1234, 665] on icon "button" at bounding box center [1241, 667] width 15 height 15
click at [577, 237] on input "text" at bounding box center [940, 242] width 761 height 17
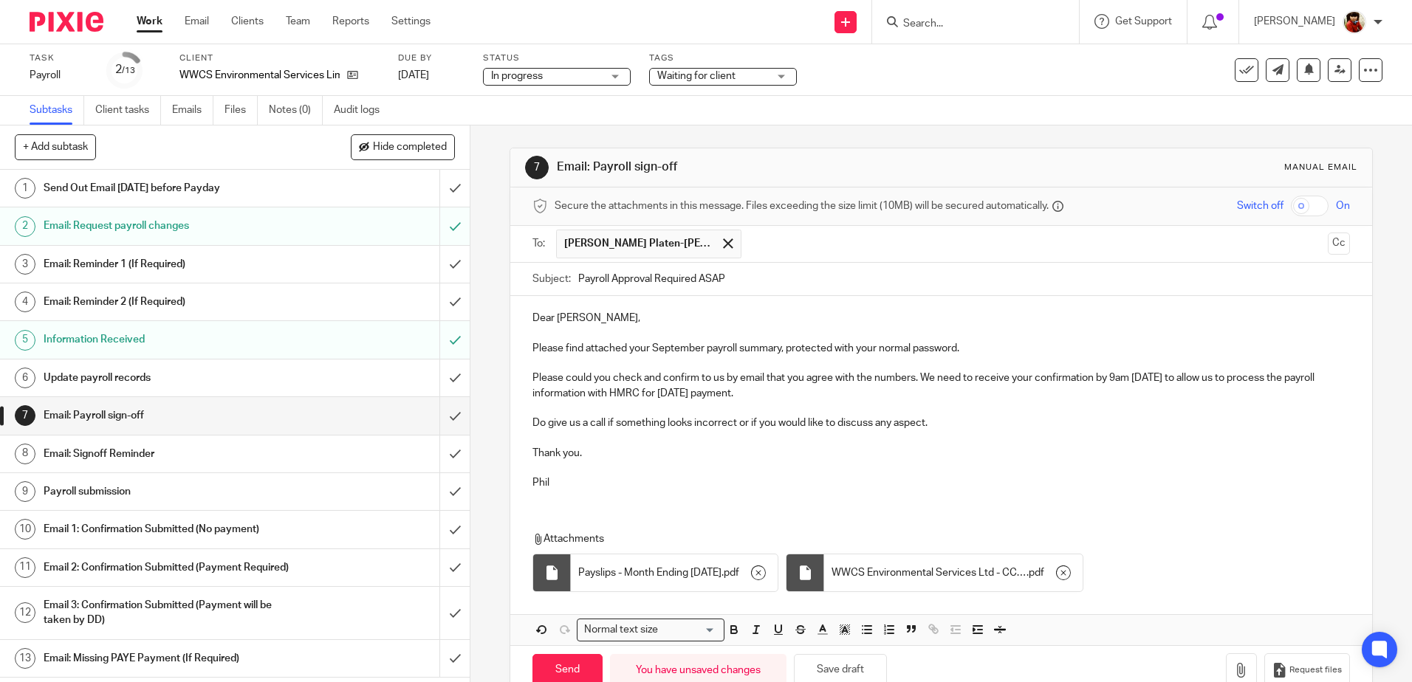
scroll to position [35, 0]
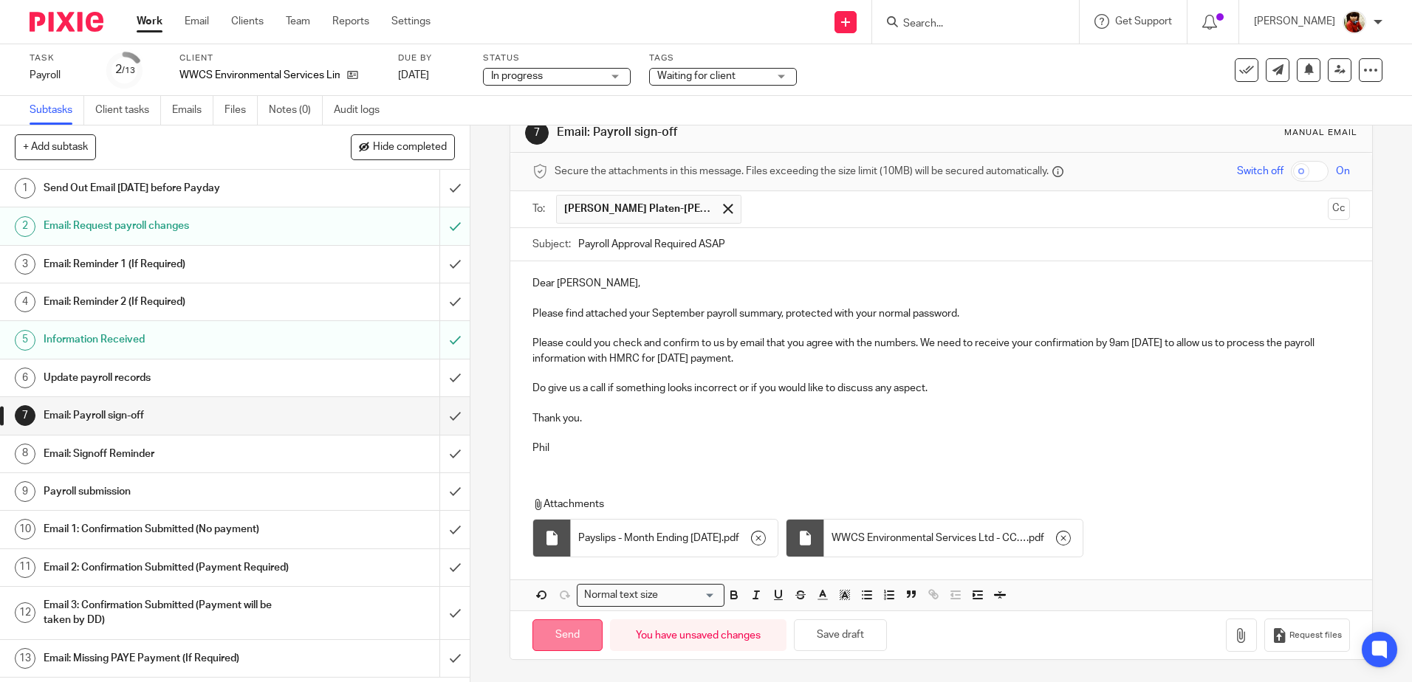
click at [569, 628] on input "Send" at bounding box center [567, 636] width 70 height 32
type input "Sent"
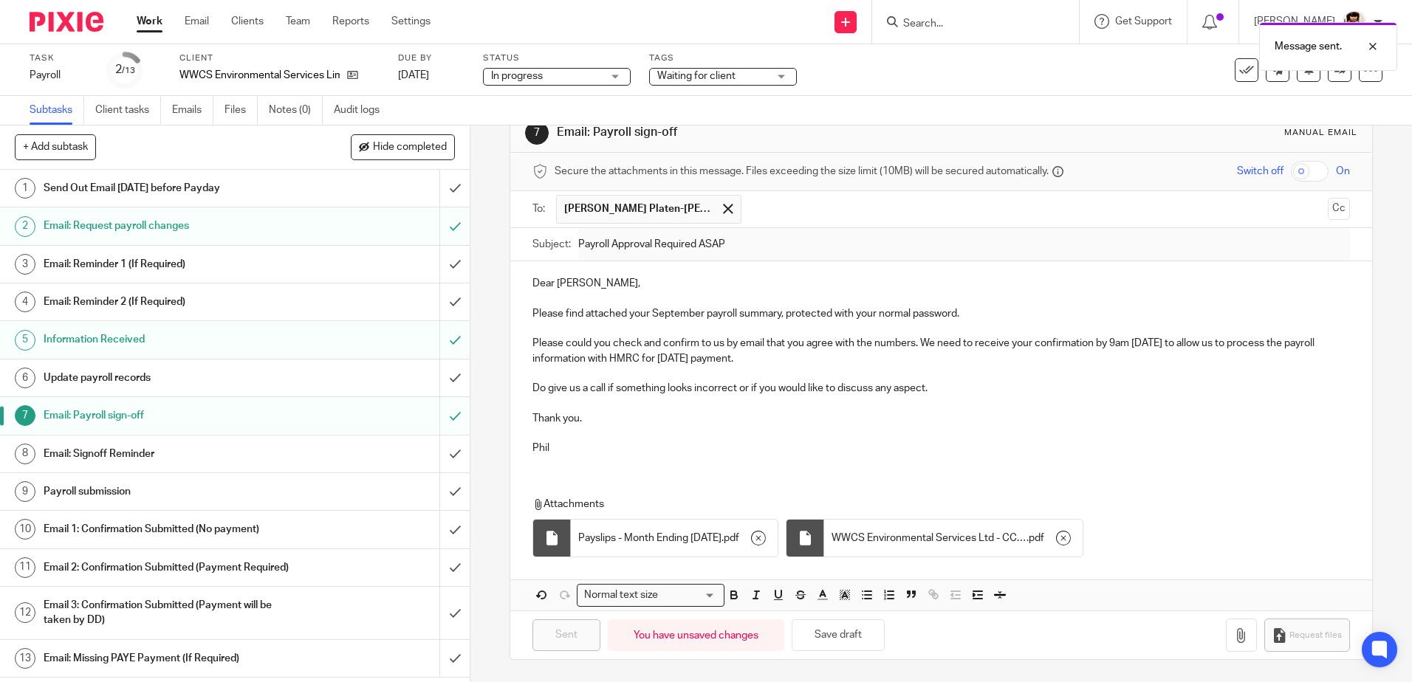
click at [786, 75] on div "Waiting for client" at bounding box center [723, 77] width 148 height 18
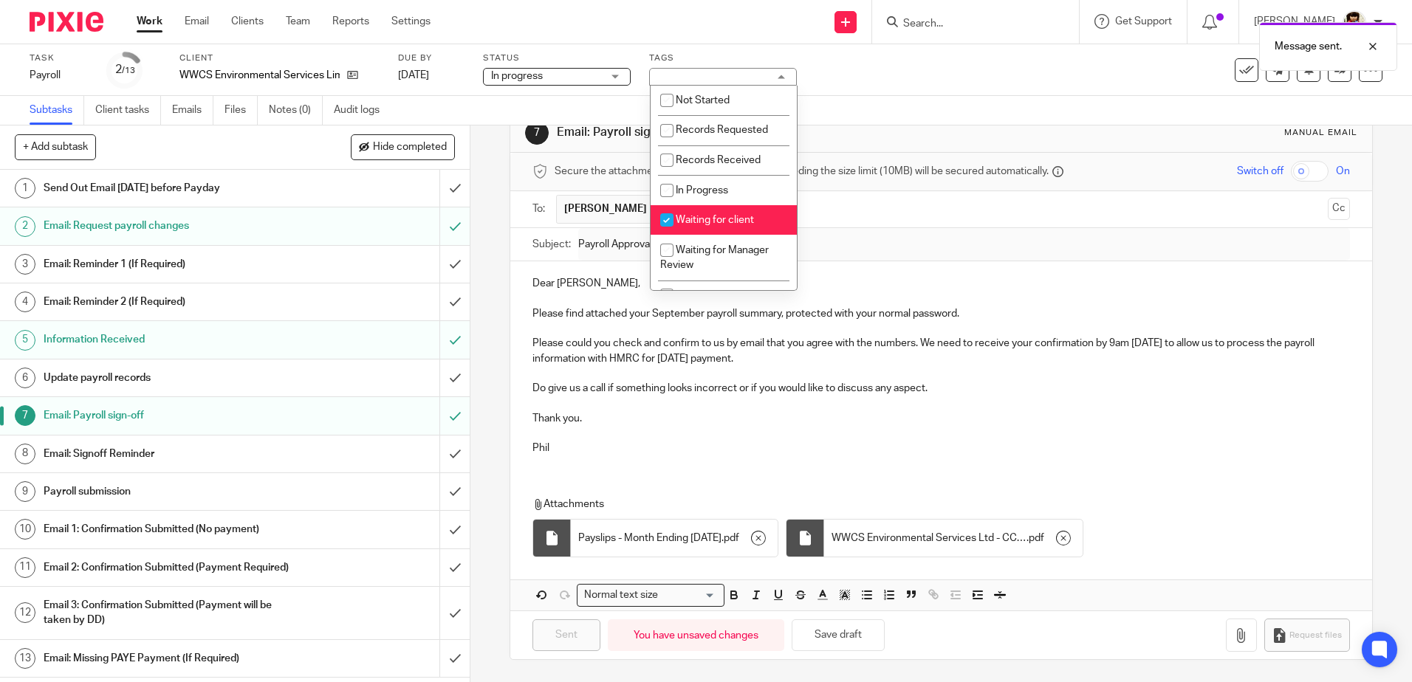
click at [676, 214] on input "checkbox" at bounding box center [667, 220] width 28 height 28
checkbox input "false"
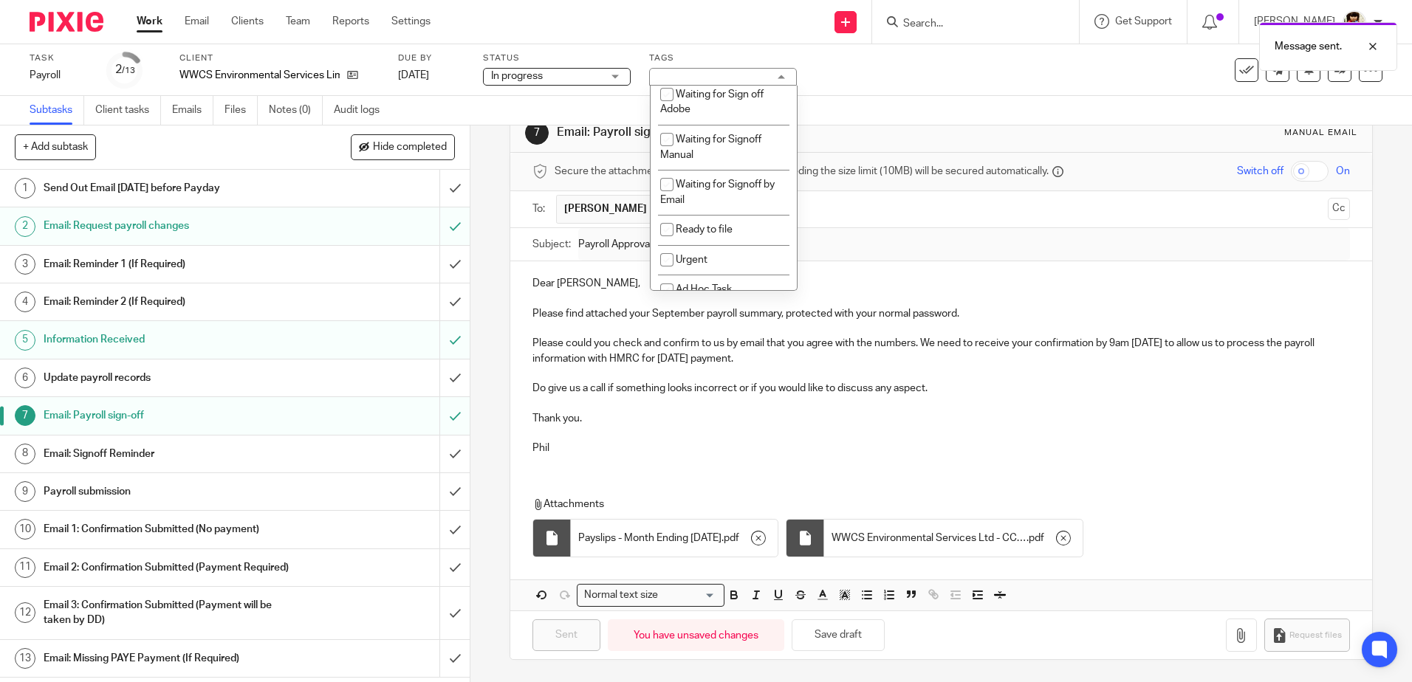
scroll to position [203, 0]
click at [663, 185] on input "checkbox" at bounding box center [667, 182] width 28 height 28
checkbox input "true"
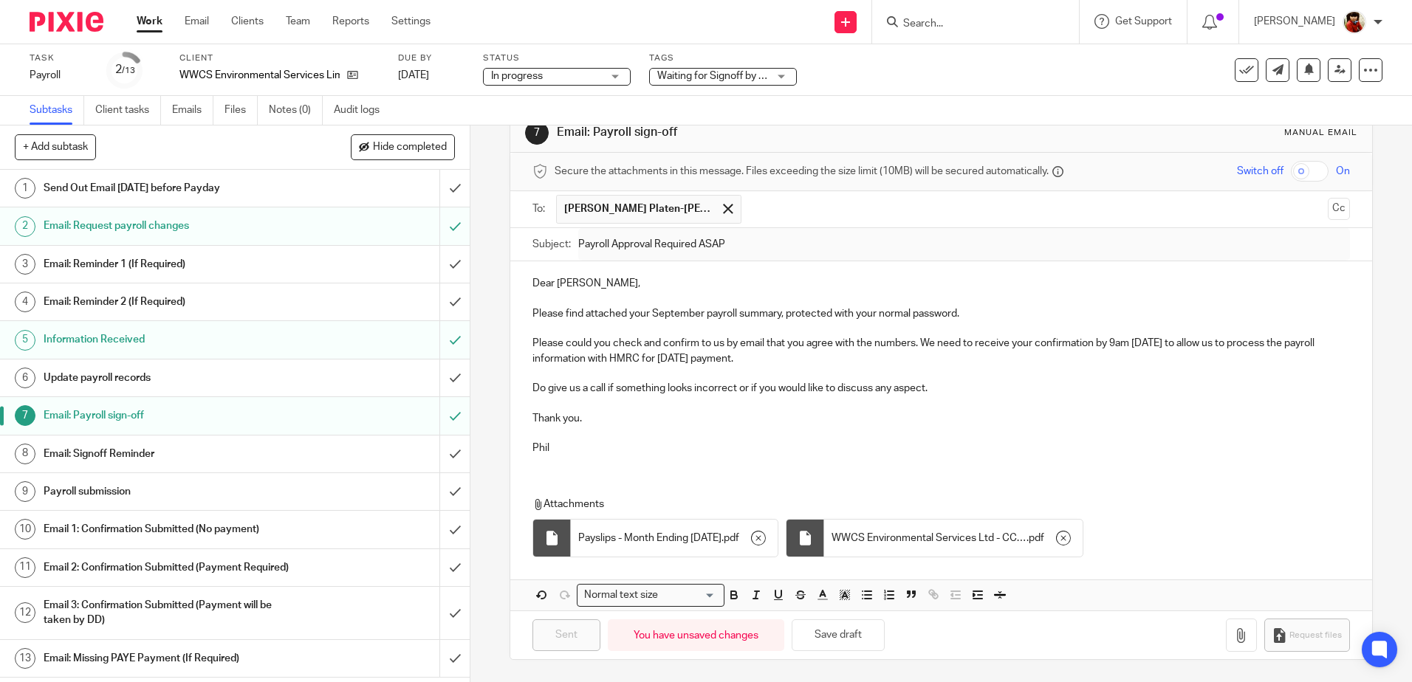
click at [885, 216] on input "text" at bounding box center [1035, 209] width 573 height 29
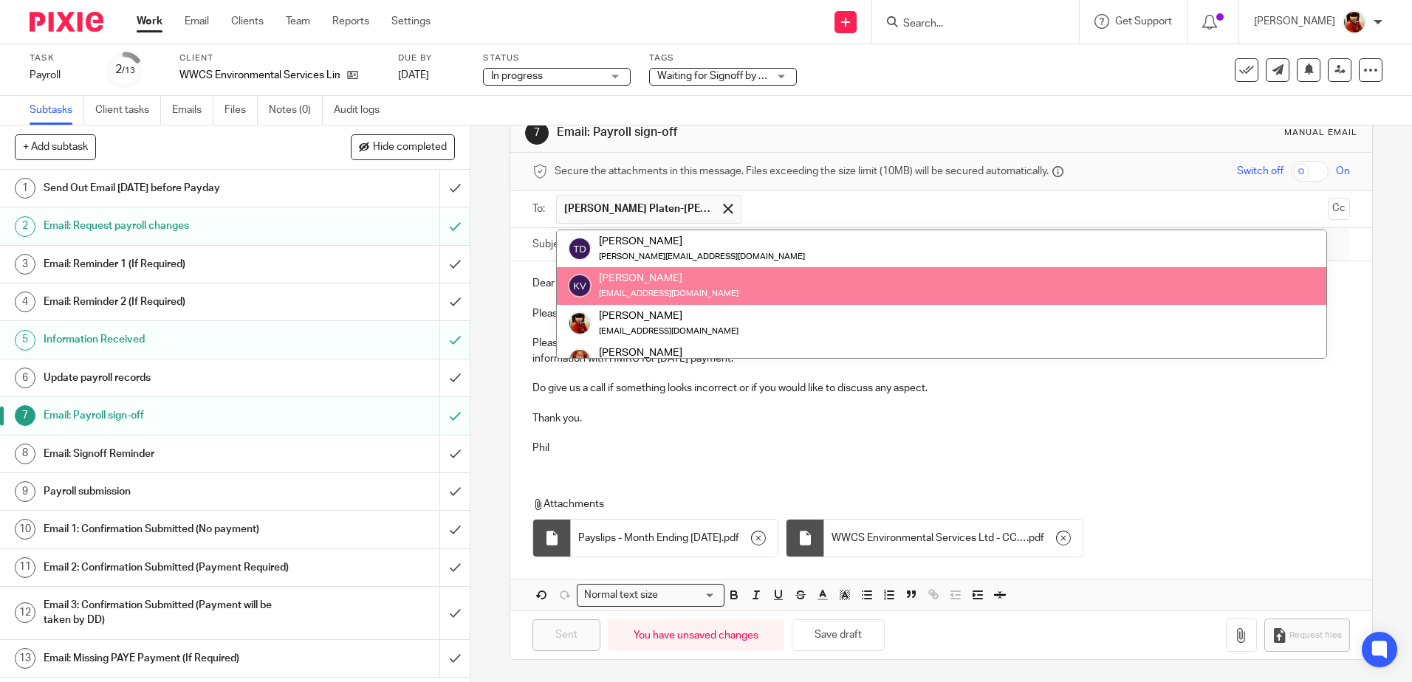
click at [481, 164] on div "7 Email: Payroll sign-off Manual email Secure the attachments in this message. …" at bounding box center [940, 404] width 941 height 557
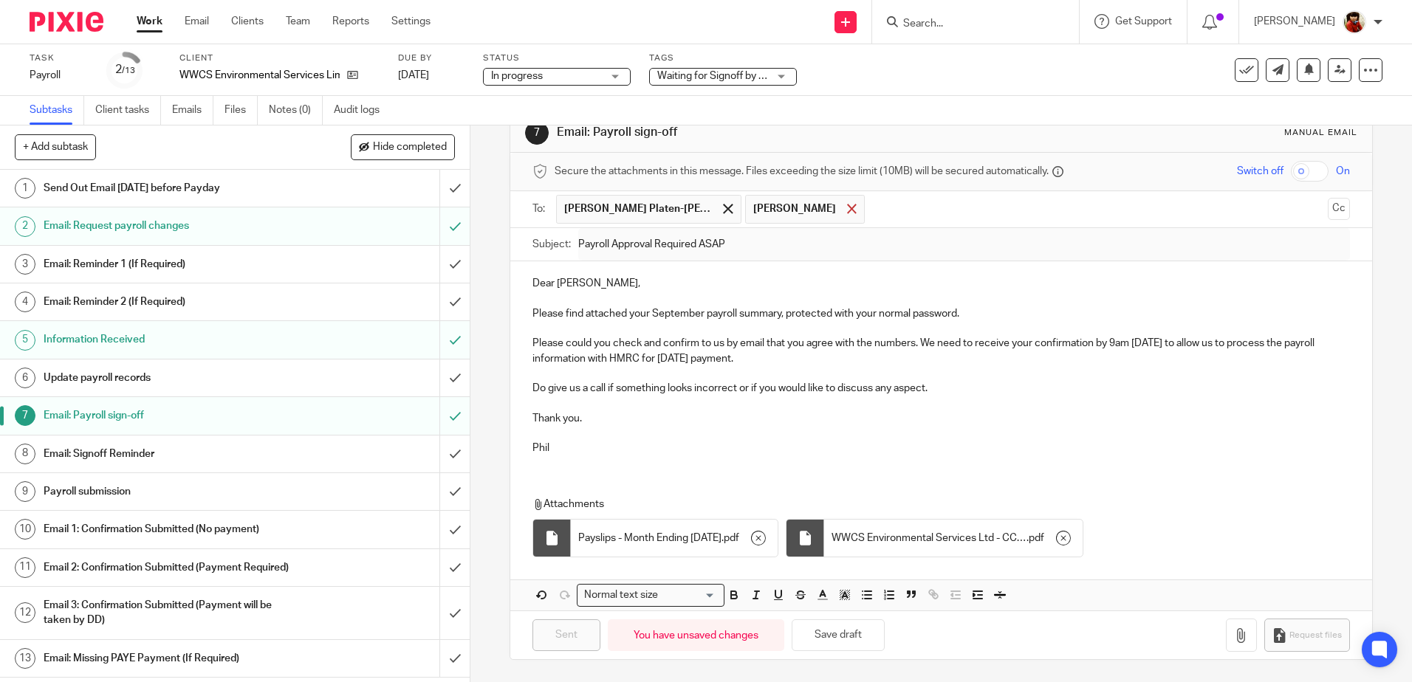
click at [847, 206] on span at bounding box center [852, 209] width 10 height 10
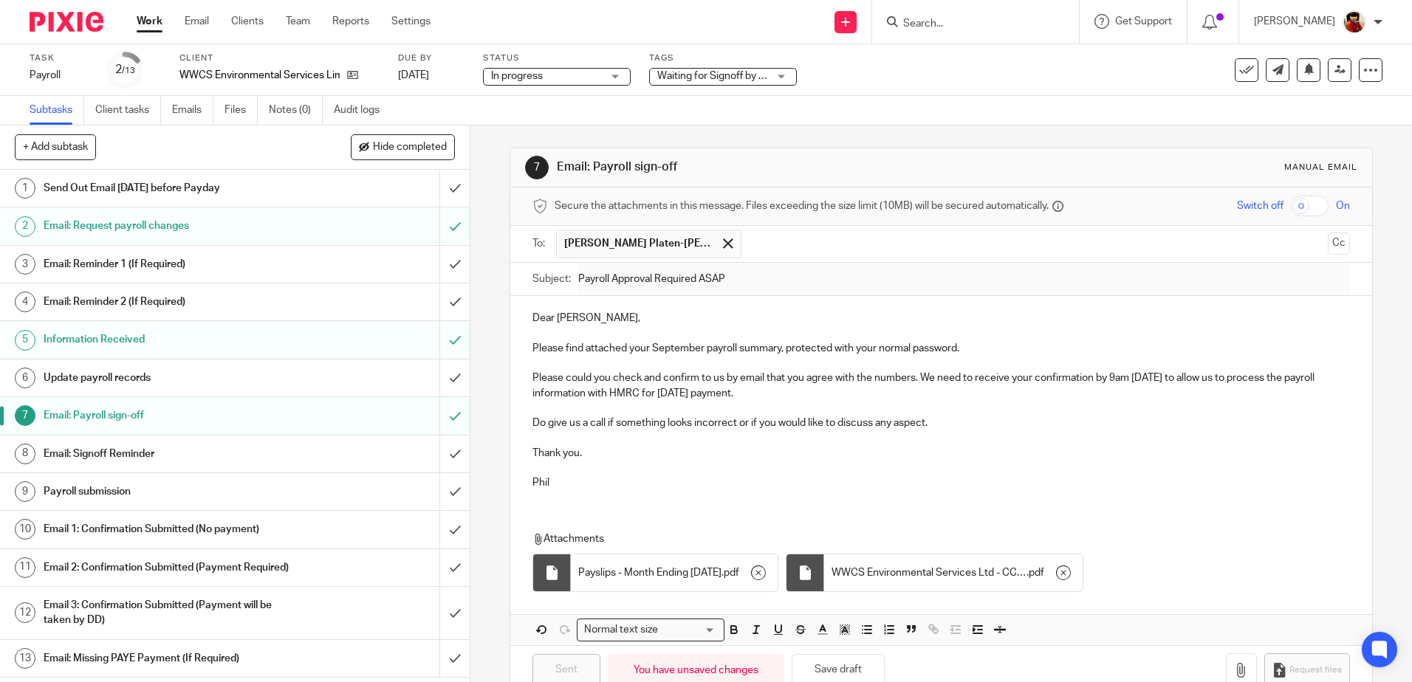
scroll to position [0, 0]
click at [436, 376] on input "submit" at bounding box center [235, 378] width 470 height 37
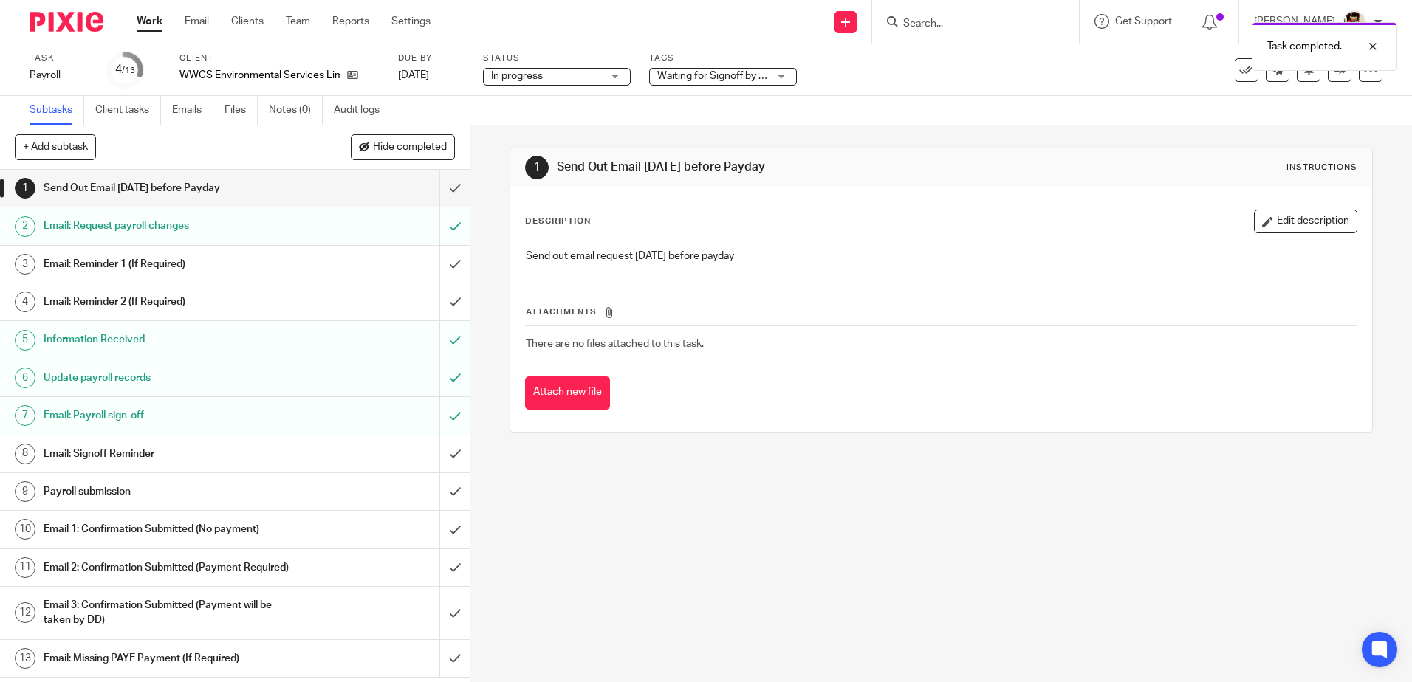
click at [150, 24] on link "Work" at bounding box center [150, 21] width 26 height 15
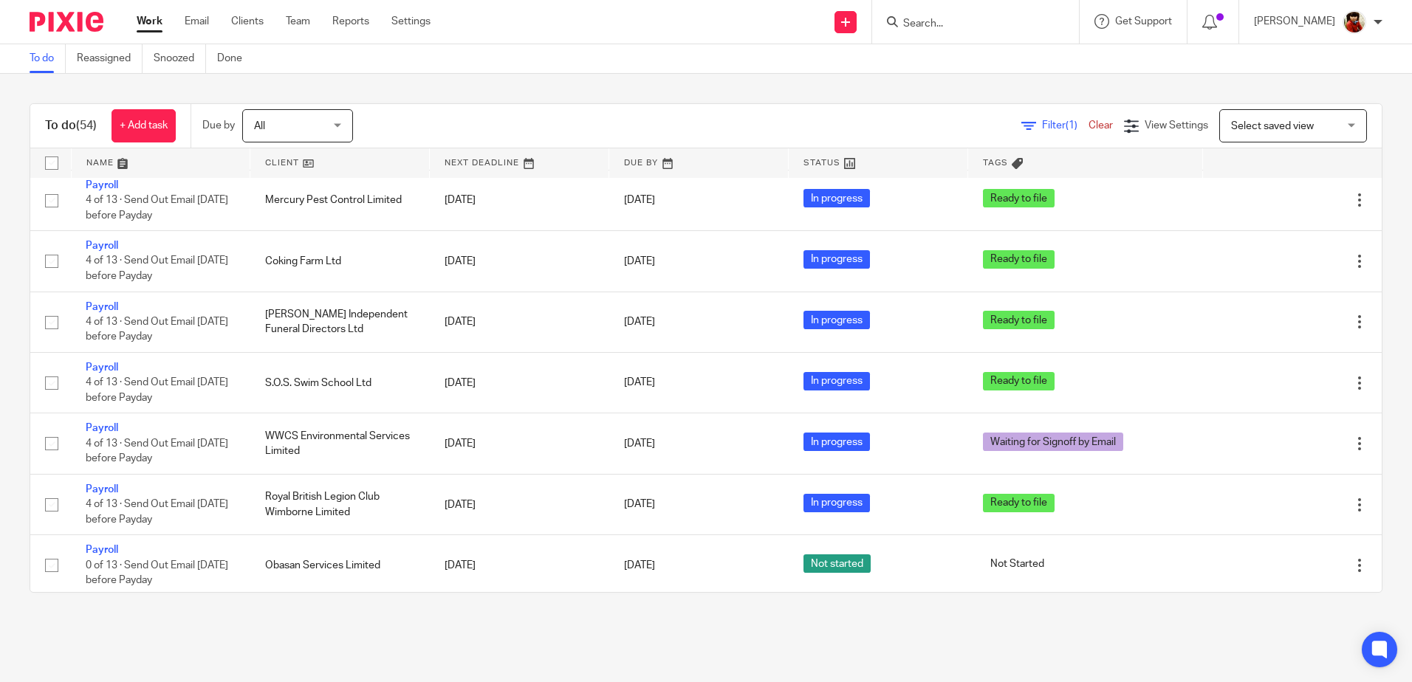
scroll to position [1403, 0]
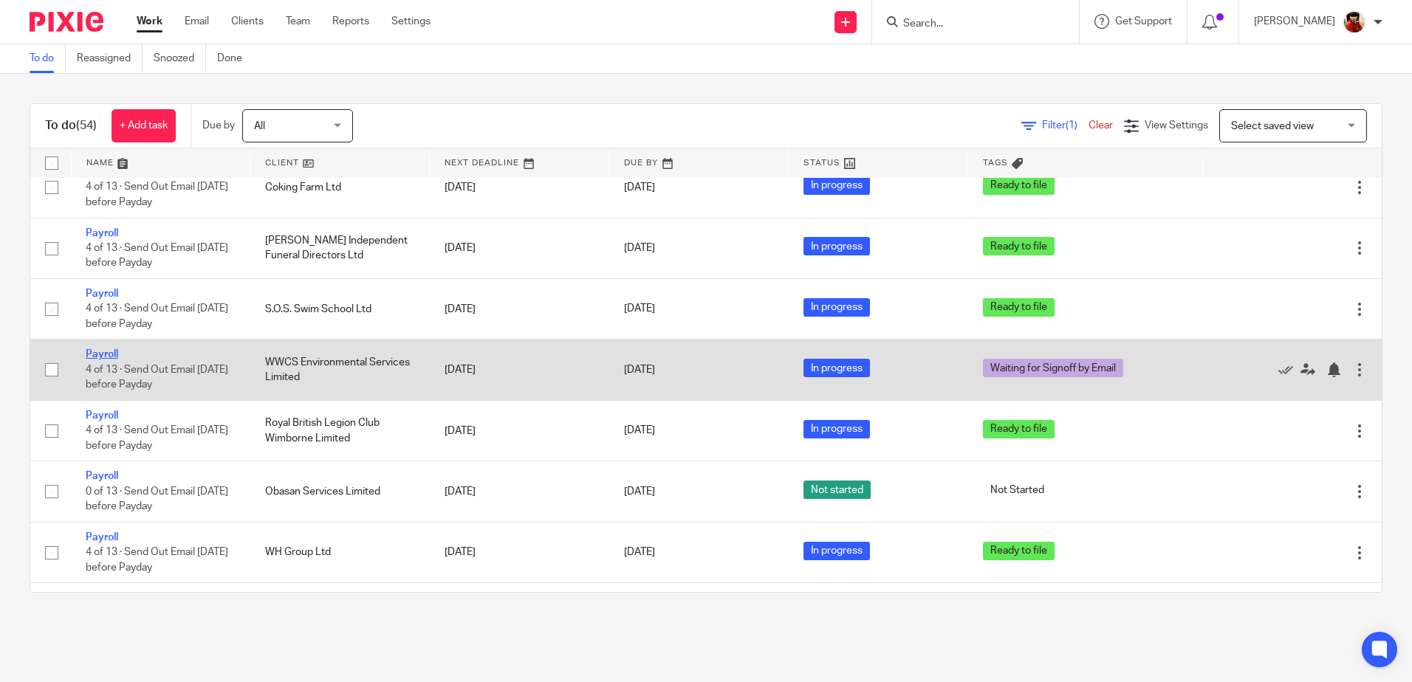
click at [112, 356] on link "Payroll" at bounding box center [102, 354] width 32 height 10
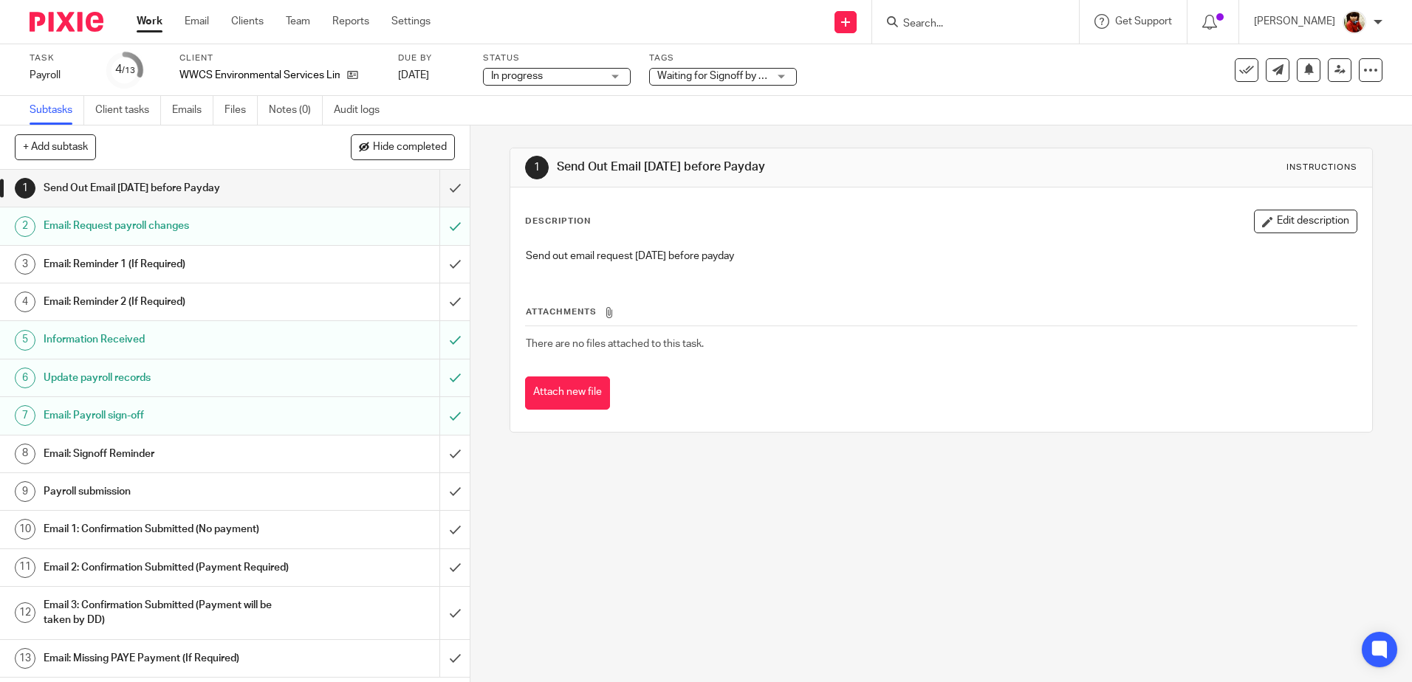
click at [776, 73] on div "Waiting for Signoff by Email" at bounding box center [723, 77] width 148 height 18
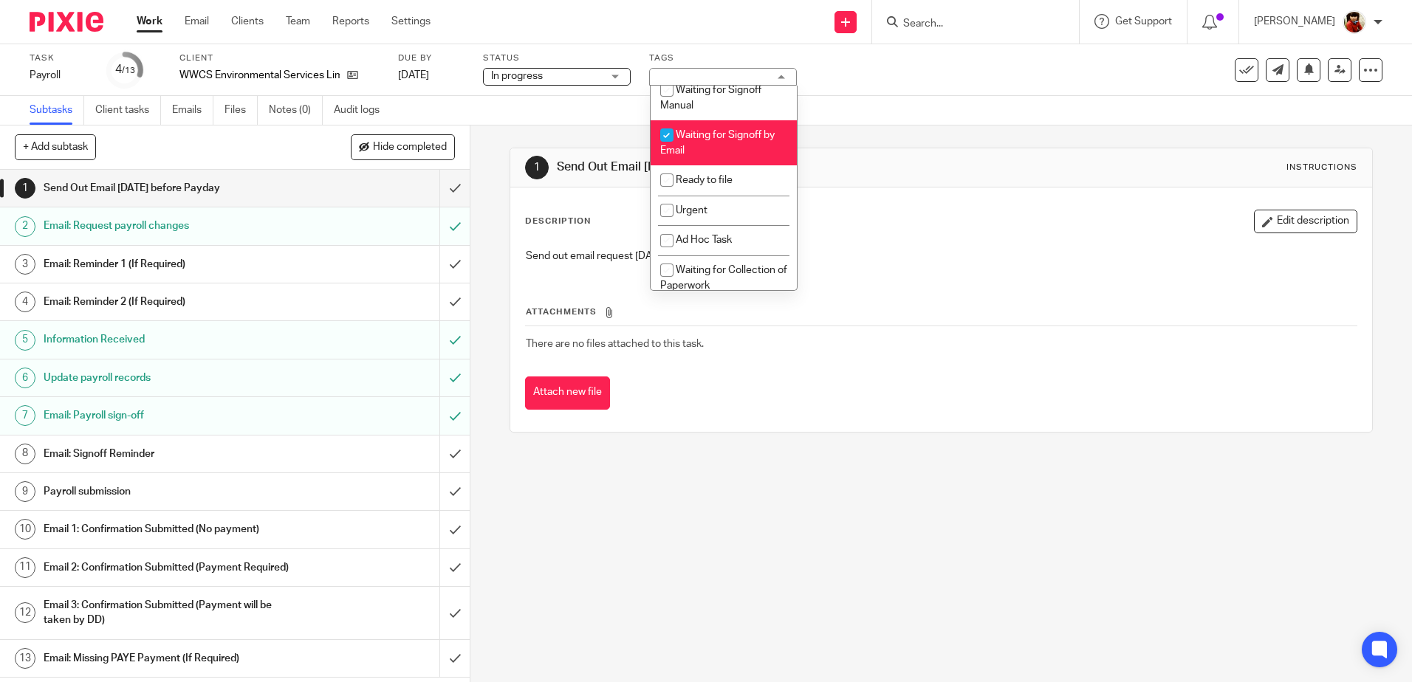
scroll to position [253, 0]
click at [664, 176] on input "checkbox" at bounding box center [667, 178] width 28 height 28
checkbox input "true"
click at [673, 131] on input "checkbox" at bounding box center [667, 133] width 28 height 28
checkbox input "false"
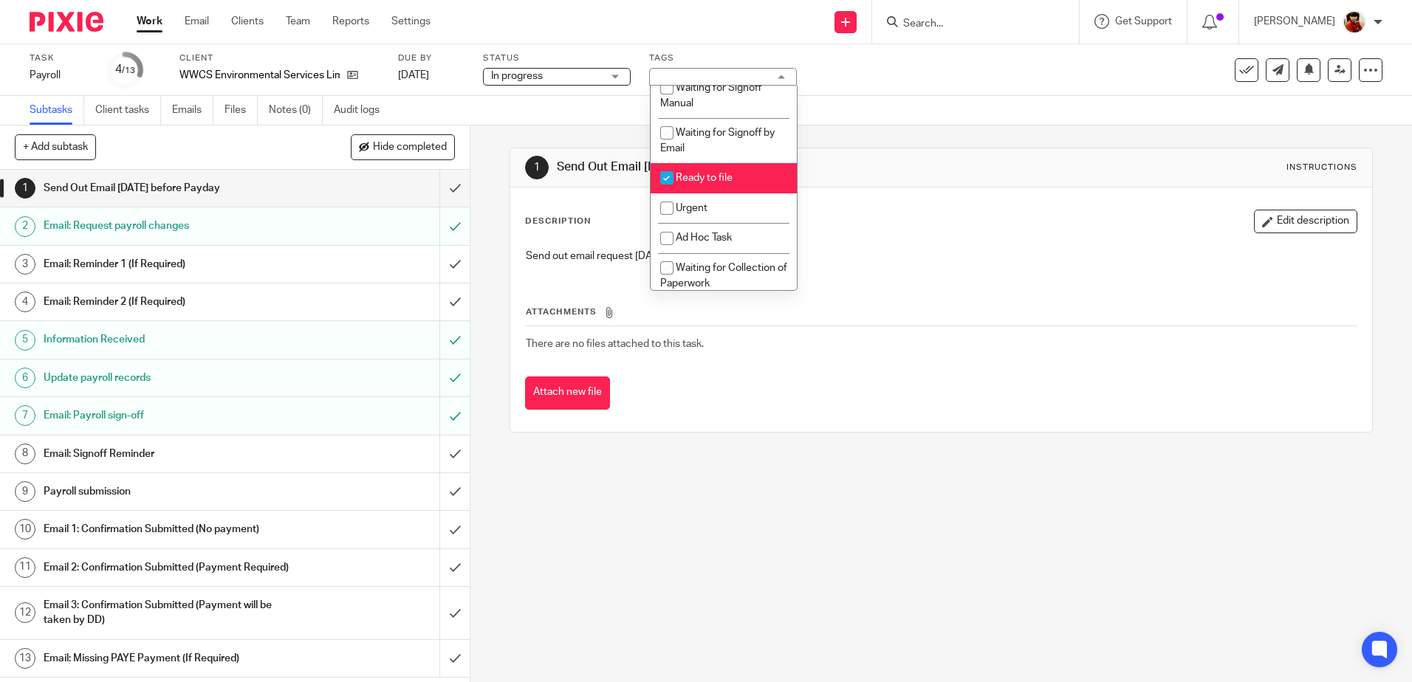
click at [145, 17] on link "Work" at bounding box center [150, 21] width 26 height 15
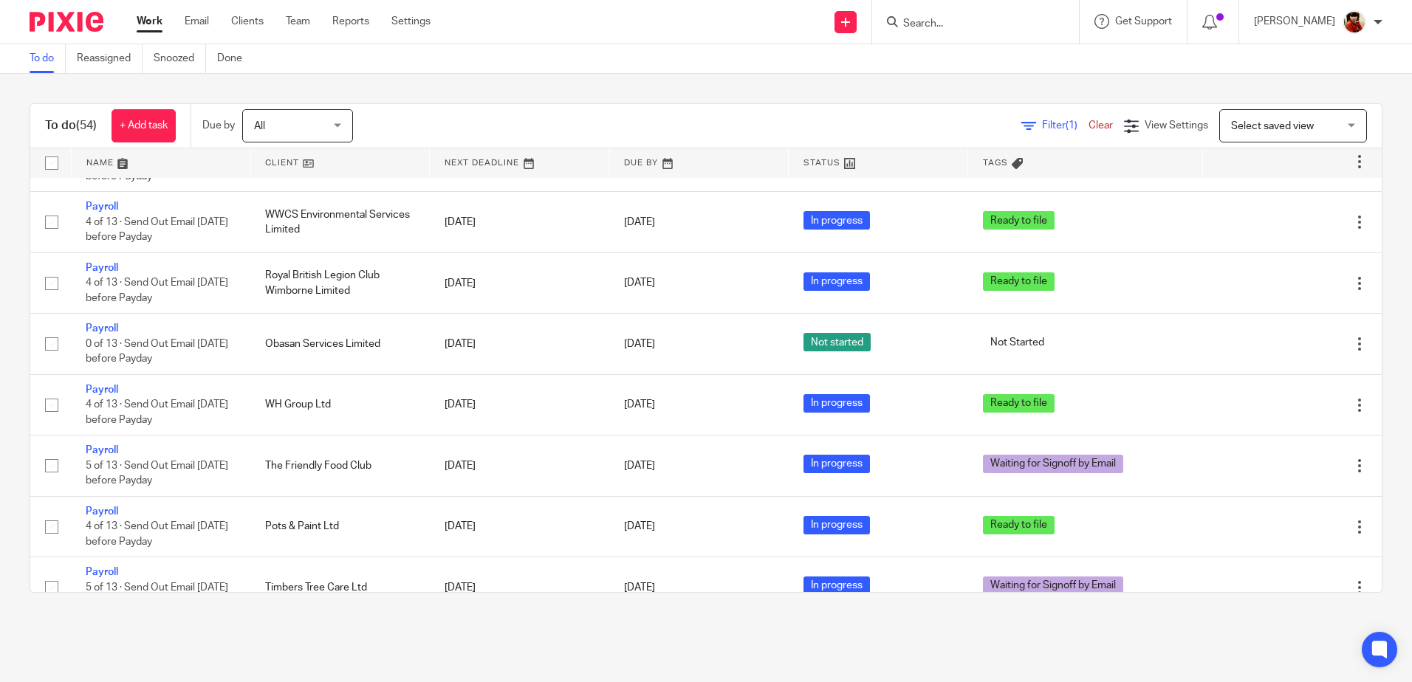
scroll to position [1625, 0]
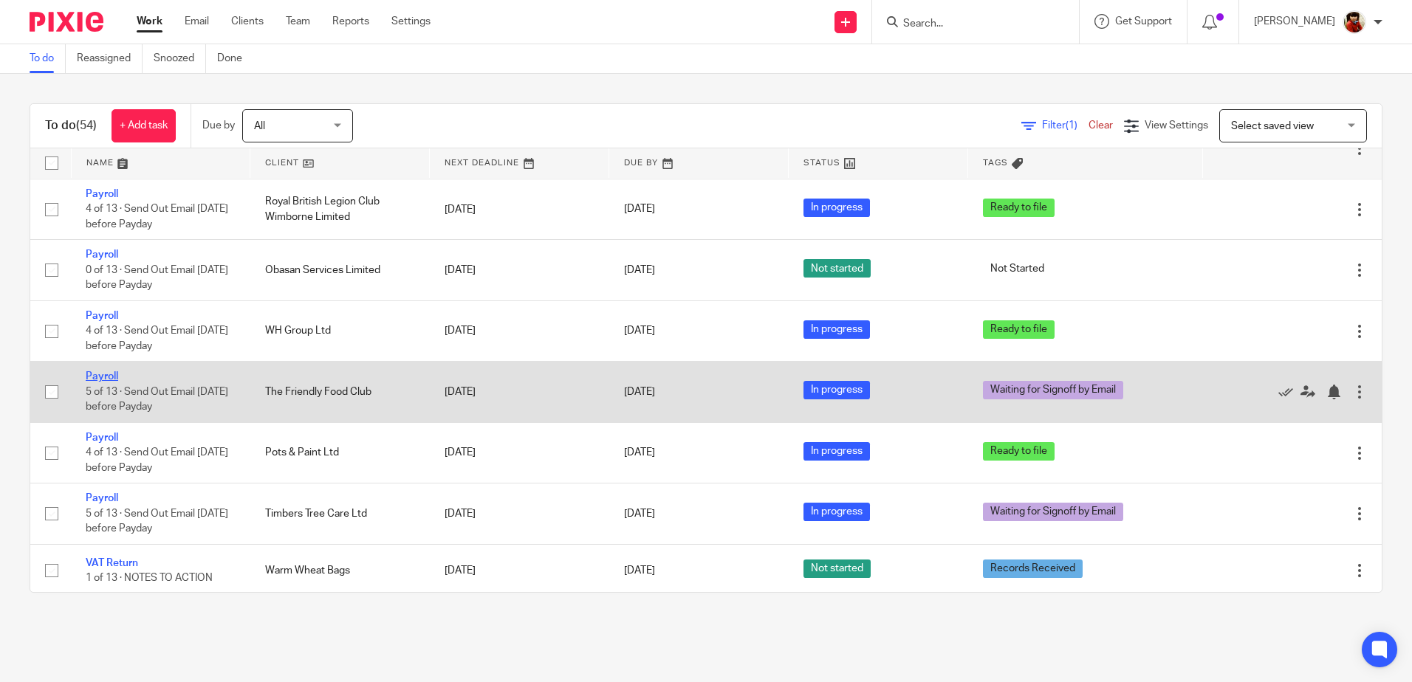
click at [100, 380] on link "Payroll" at bounding box center [102, 376] width 32 height 10
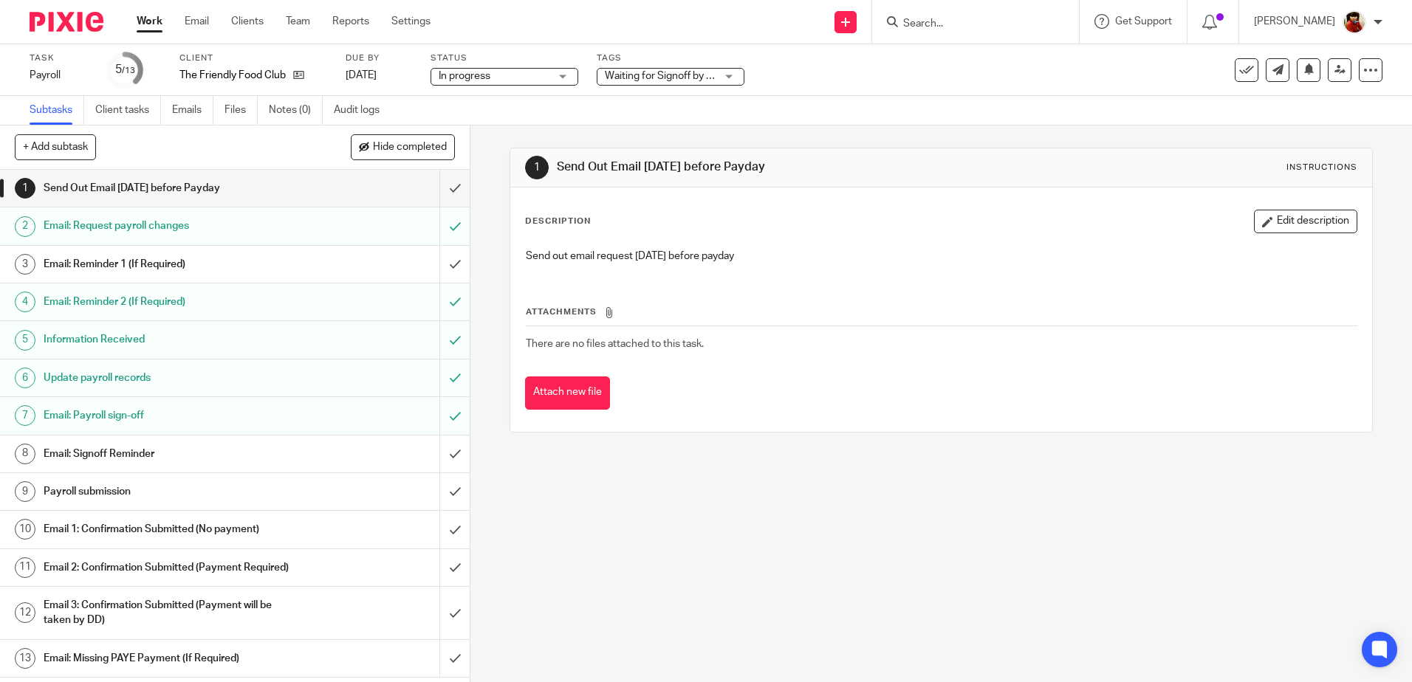
click at [724, 77] on div "Waiting for Signoff by Email" at bounding box center [671, 77] width 148 height 18
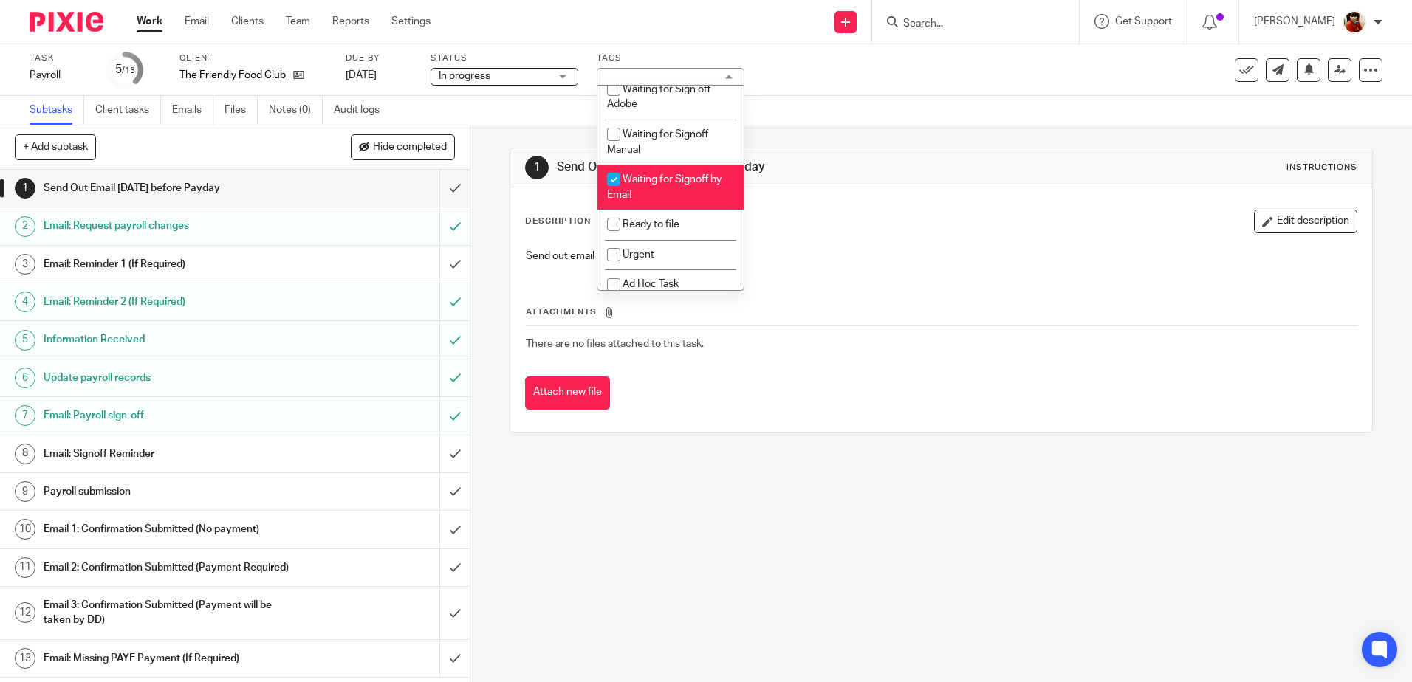
scroll to position [250, 0]
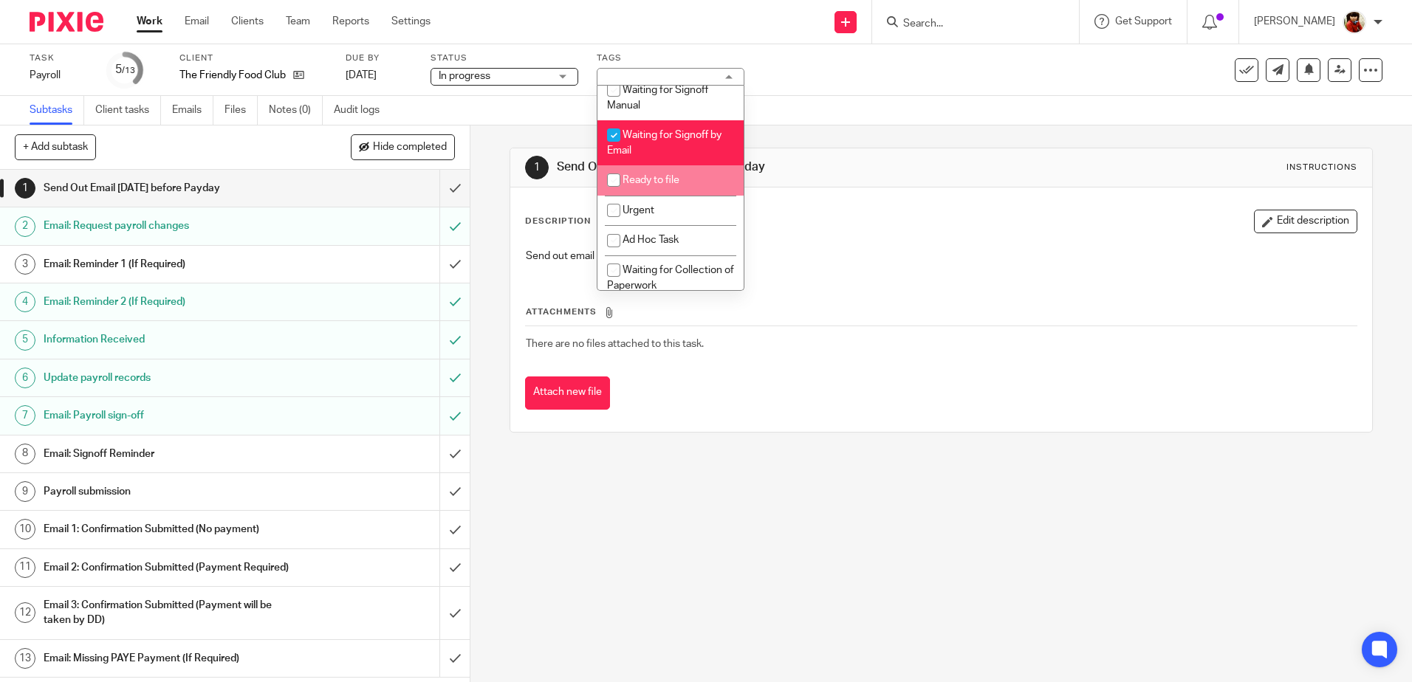
click at [614, 182] on input "checkbox" at bounding box center [614, 180] width 28 height 28
checkbox input "true"
click at [613, 134] on input "checkbox" at bounding box center [614, 135] width 28 height 28
checkbox input "false"
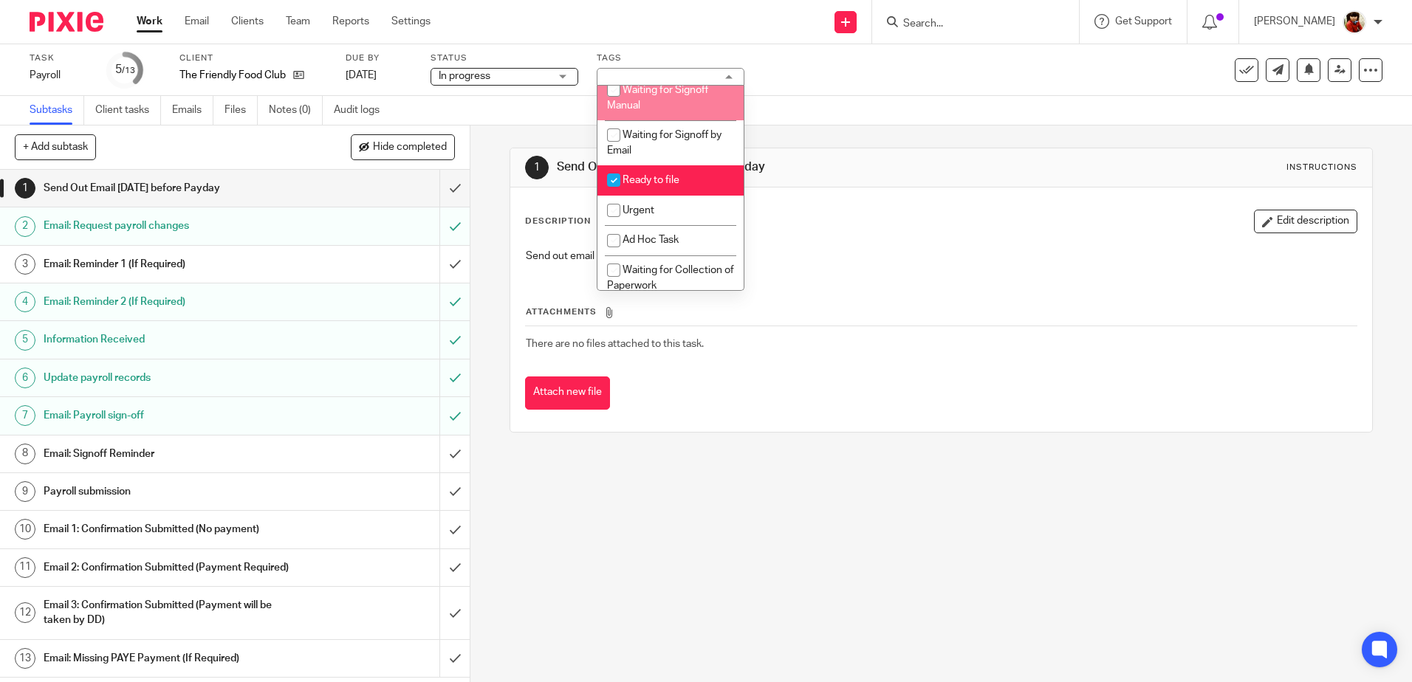
click at [851, 95] on div "Task Payroll Save Payroll 5 /13 Client The Friendly Food Club Due by [DATE] Sta…" at bounding box center [706, 70] width 1412 height 52
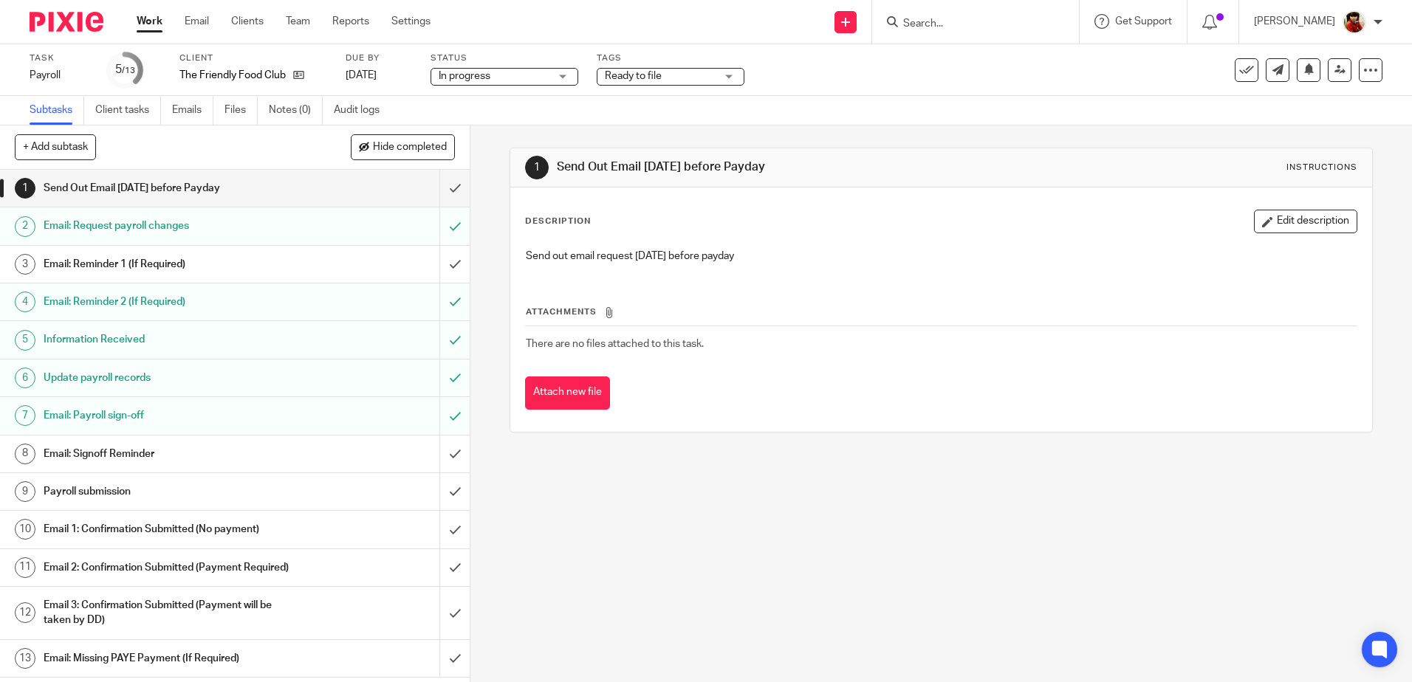
click at [151, 23] on link "Work" at bounding box center [150, 21] width 26 height 15
